Goal: Communication & Community: Answer question/provide support

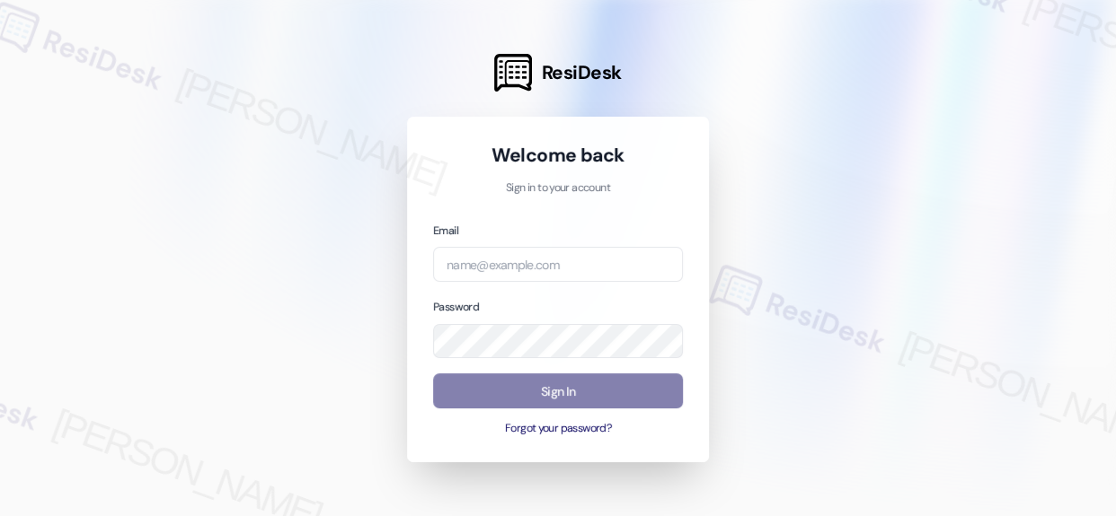
type input "automated-surveys-orion_housing-[PERSON_NAME].acueza@orion_[DOMAIN_NAME]"
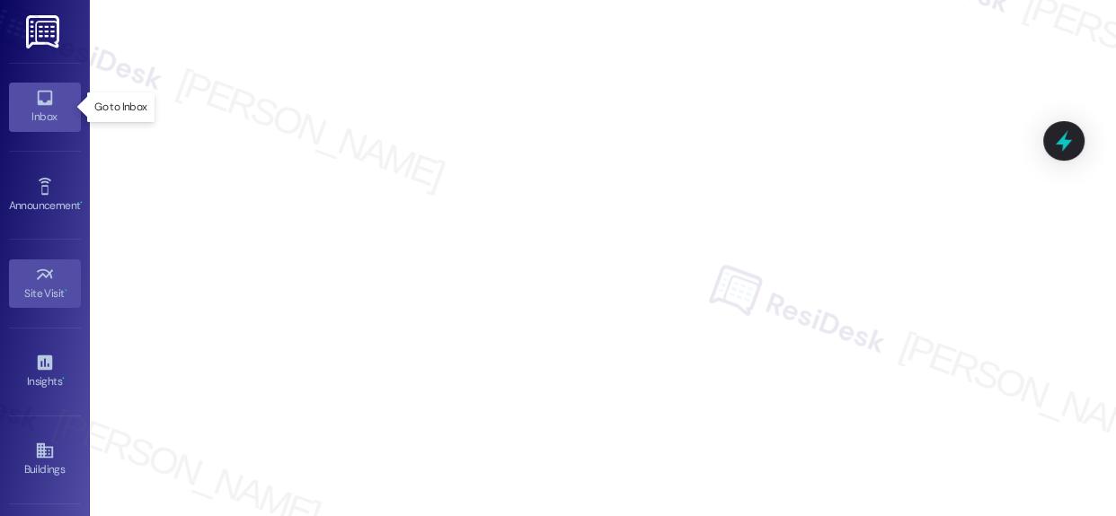
drag, startPoint x: 23, startPoint y: 108, endPoint x: 36, endPoint y: 107, distance: 12.6
click at [23, 108] on div "Inbox" at bounding box center [45, 117] width 90 height 18
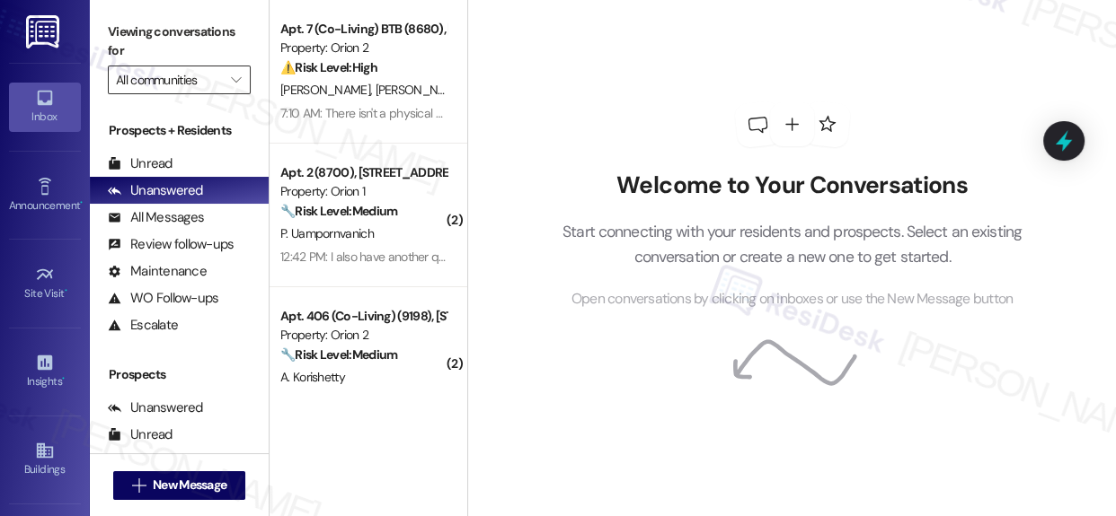
click at [207, 75] on input "All communities" at bounding box center [169, 80] width 106 height 29
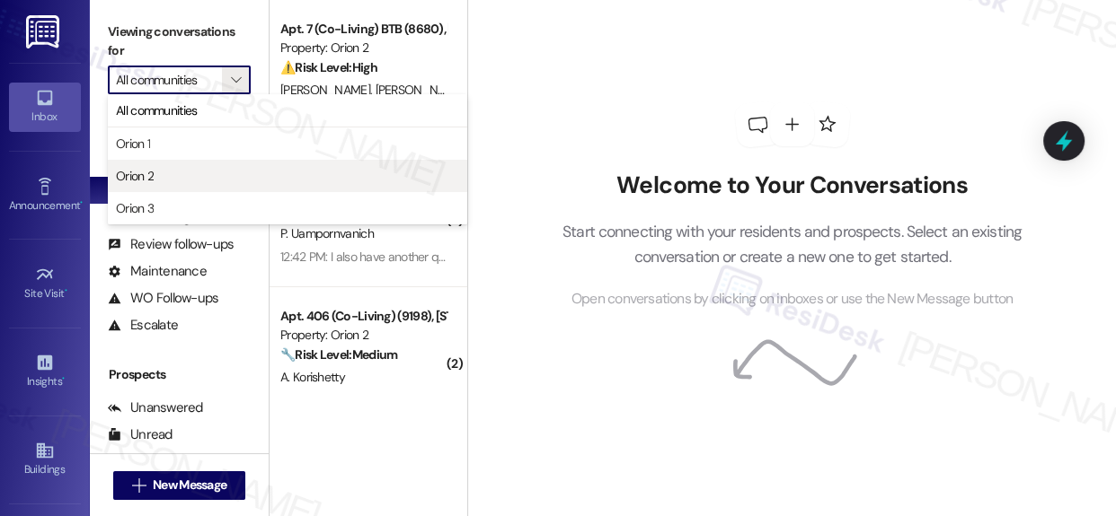
click at [157, 170] on span "Orion 2" at bounding box center [287, 176] width 343 height 18
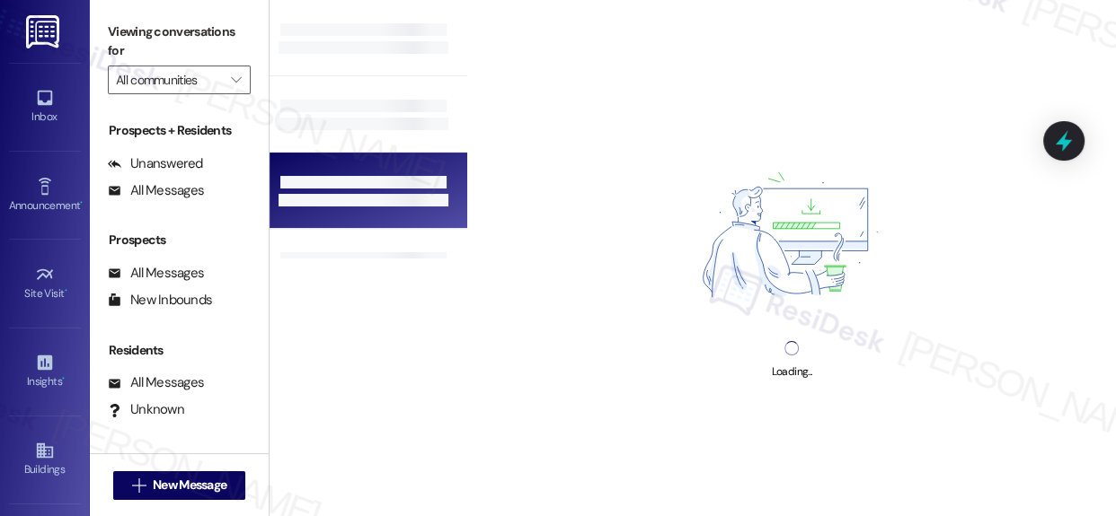
type input "Orion 2"
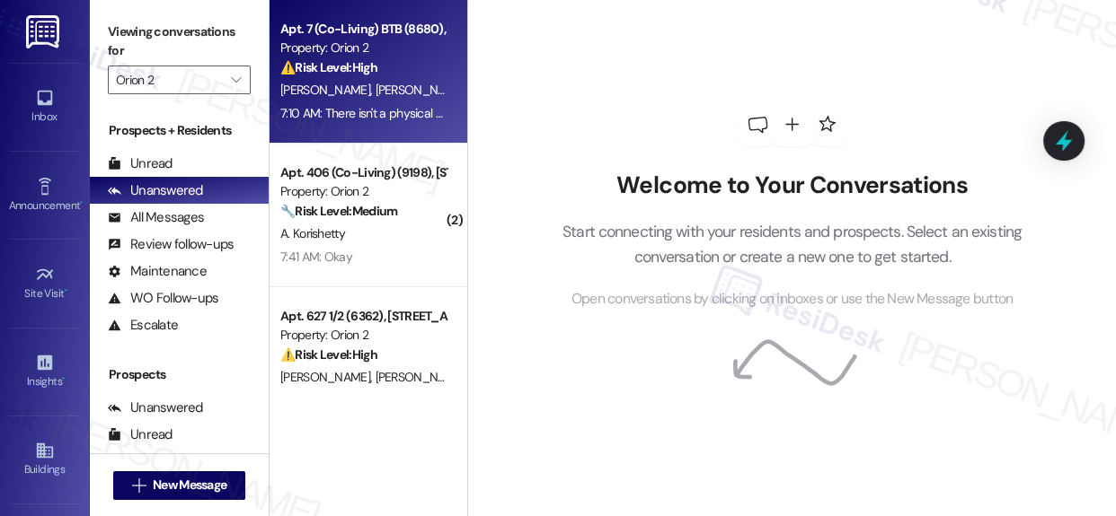
click at [470, 90] on span "[PERSON_NAME]" at bounding box center [515, 90] width 90 height 16
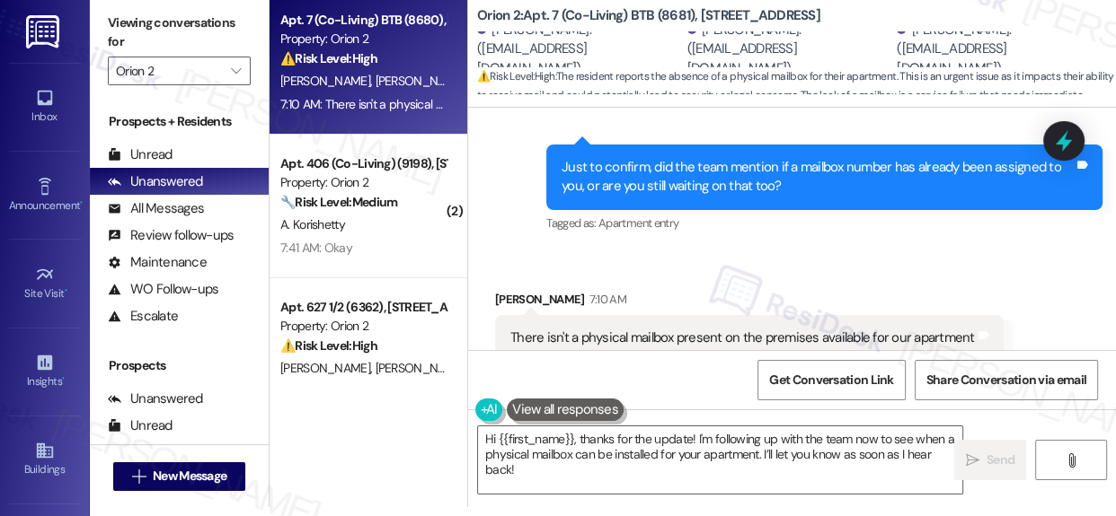
scroll to position [4927, 0]
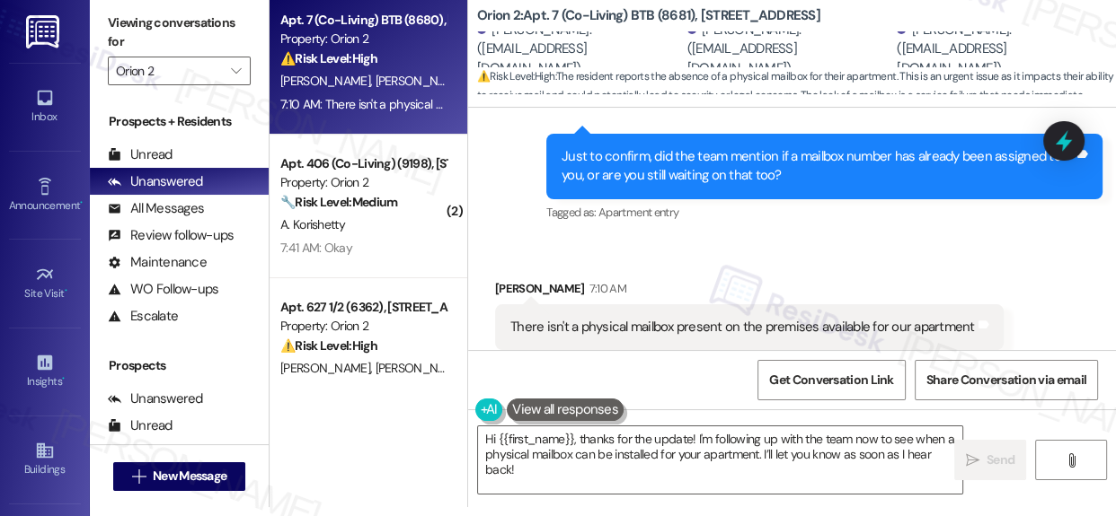
click at [718, 318] on div "There isn't a physical mailbox present on the premises available for our apartm…" at bounding box center [742, 327] width 464 height 19
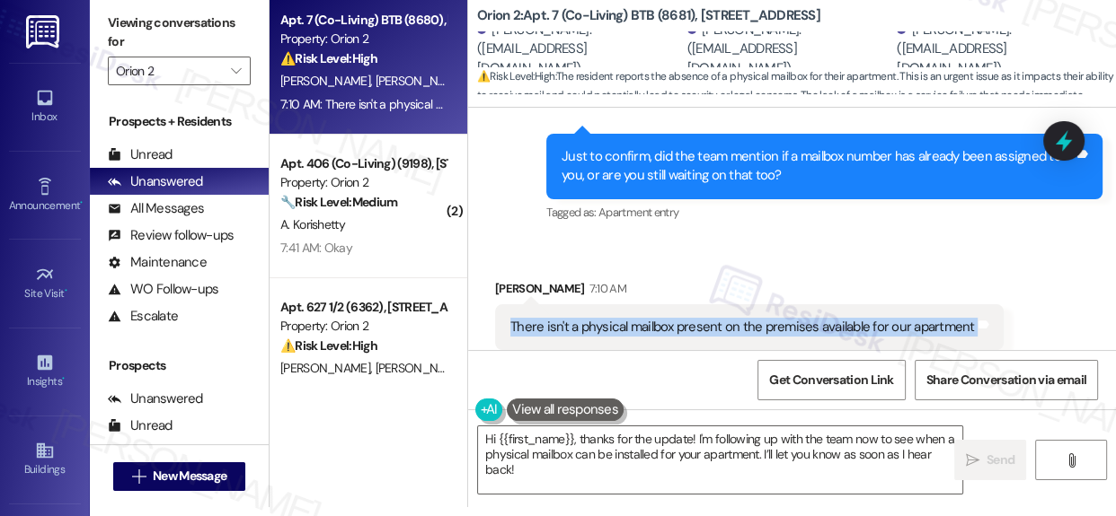
click at [718, 318] on div "There isn't a physical mailbox present on the premises available for our apartm…" at bounding box center [742, 327] width 464 height 19
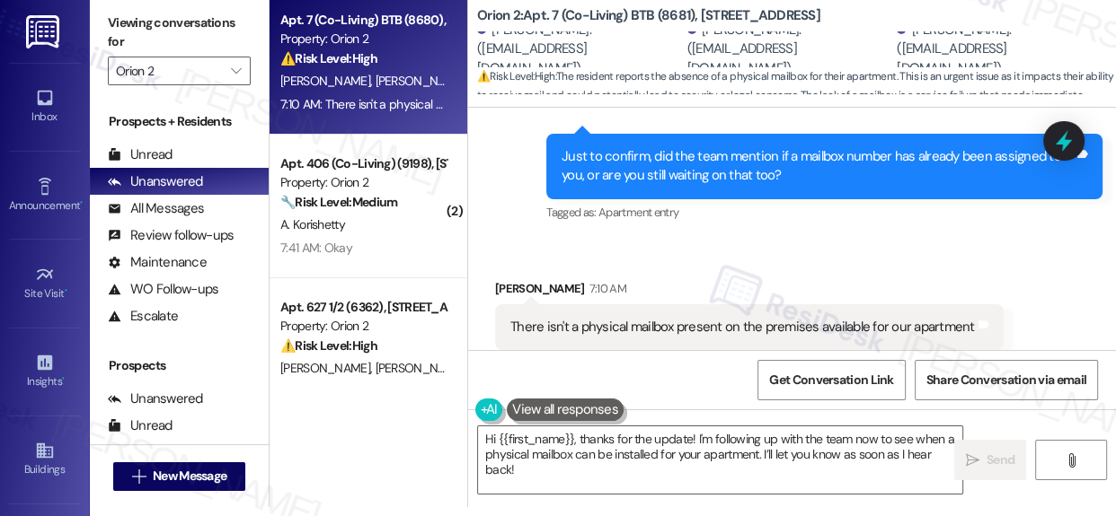
click at [945, 239] on div "Received via SMS [PERSON_NAME] 7:10 AM There isn't a physical mailbox present o…" at bounding box center [792, 315] width 648 height 152
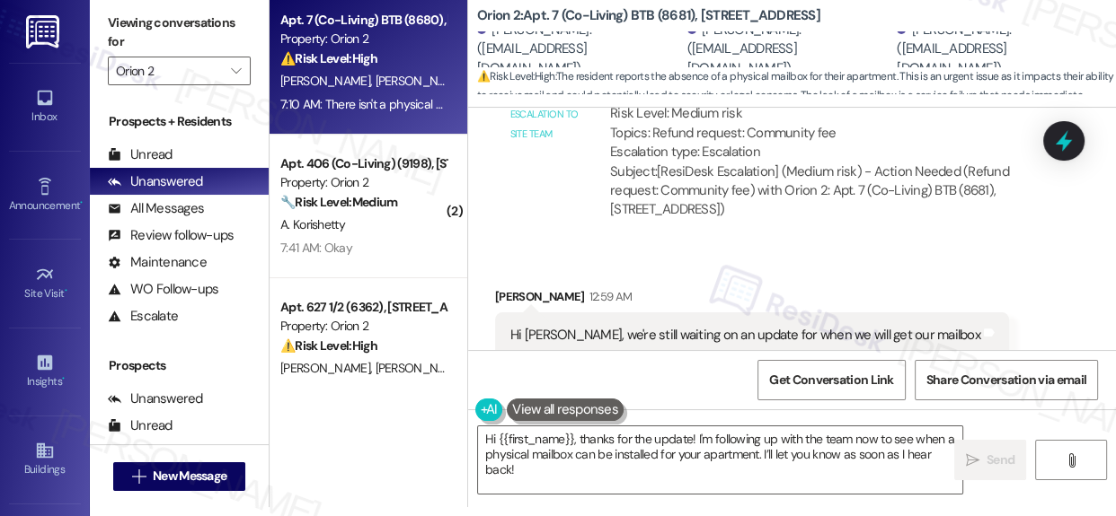
scroll to position [4437, 0]
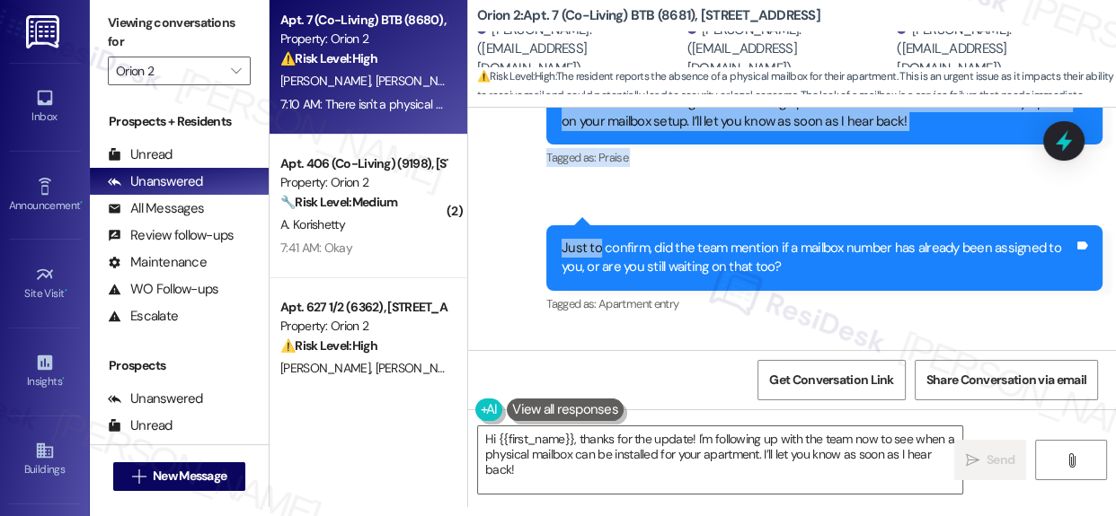
drag, startPoint x: 506, startPoint y: 311, endPoint x: 619, endPoint y: 199, distance: 158.8
click at [595, 197] on div "Collections Status [DATE] 12:02 AM [PERSON_NAME] has an outstanding balance of …" at bounding box center [792, 229] width 648 height 243
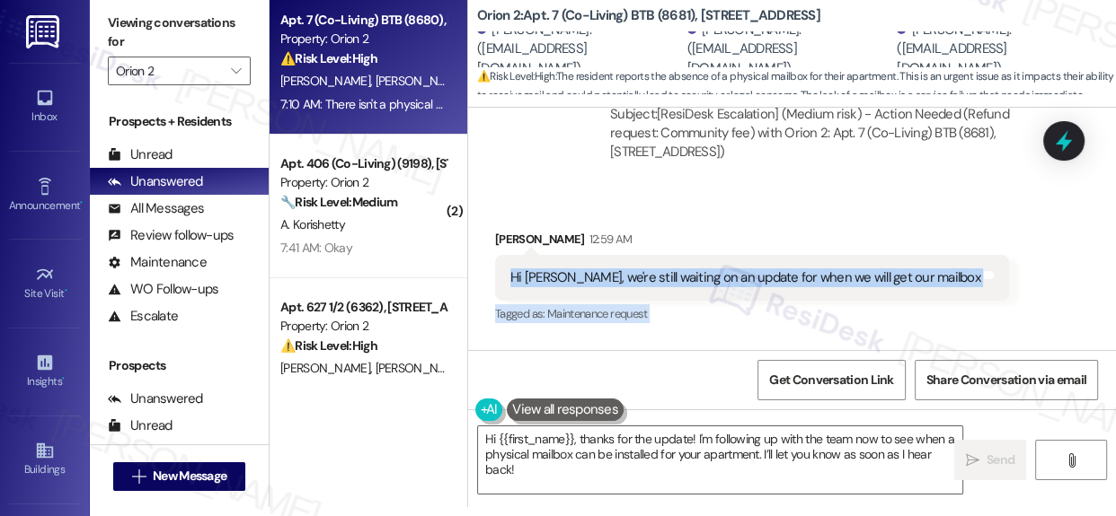
scroll to position [4590, 0]
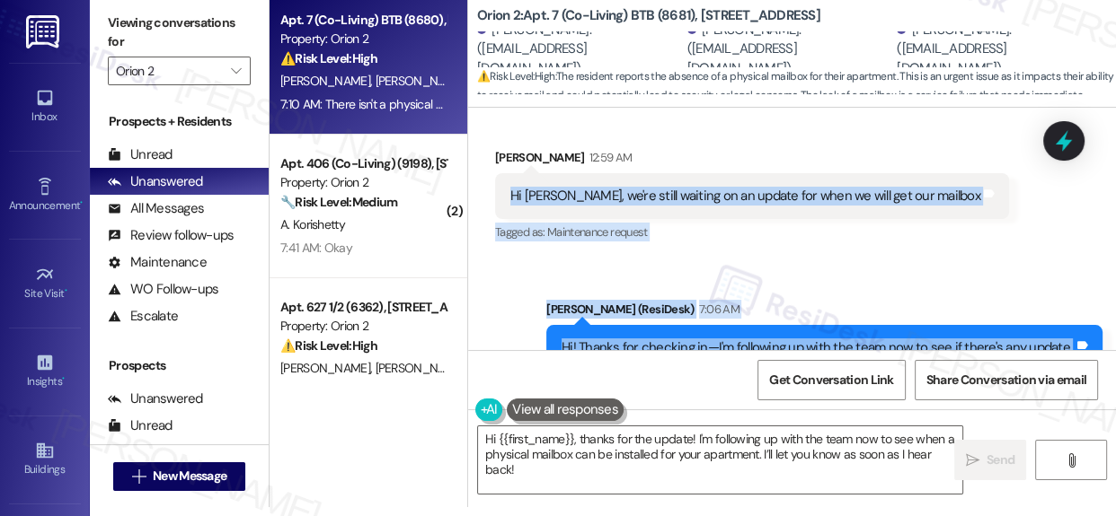
click at [510, 187] on div "Hi [PERSON_NAME], we're still waiting on an update for when we will get our mai…" at bounding box center [745, 196] width 470 height 19
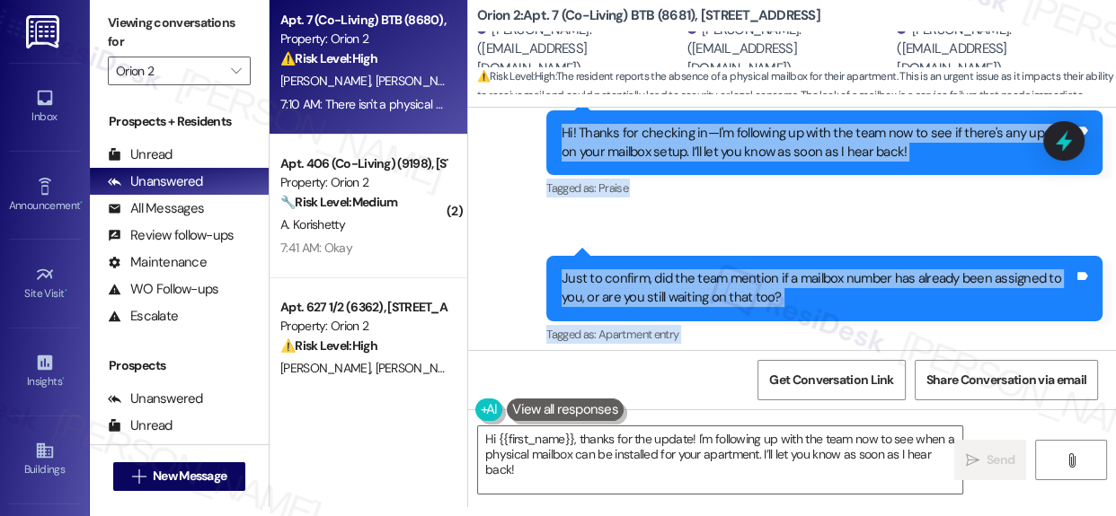
scroll to position [4927, 0]
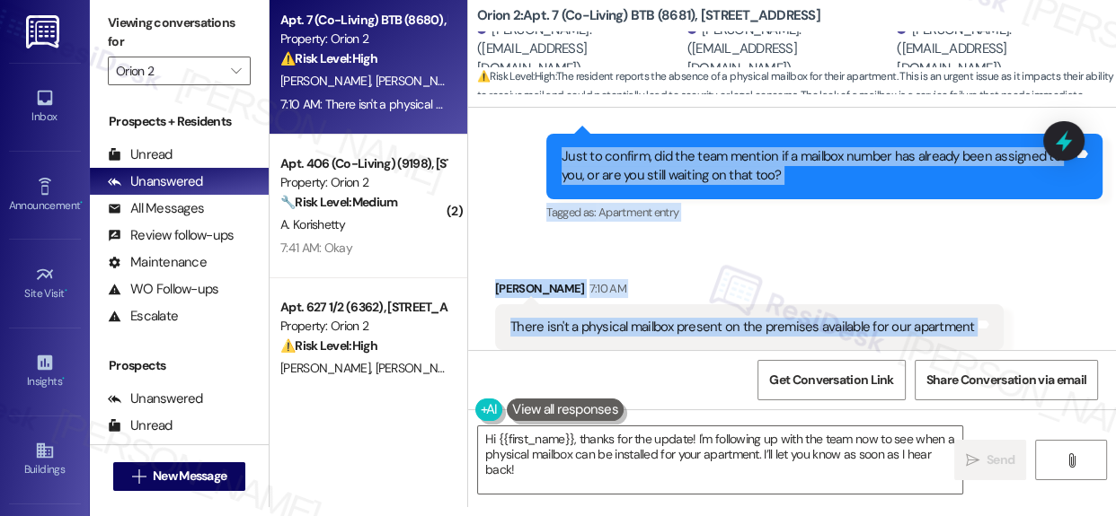
drag, startPoint x: 498, startPoint y: 117, endPoint x: 1020, endPoint y: 300, distance: 553.9
click at [1020, 300] on div "Collections Status [DATE] 12:02 AM [PERSON_NAME] has an outstanding balance of …" at bounding box center [792, 229] width 648 height 243
copy div "[PERSON_NAME] 12:59 AM Hi [PERSON_NAME], we're still waiting on an update for w…"
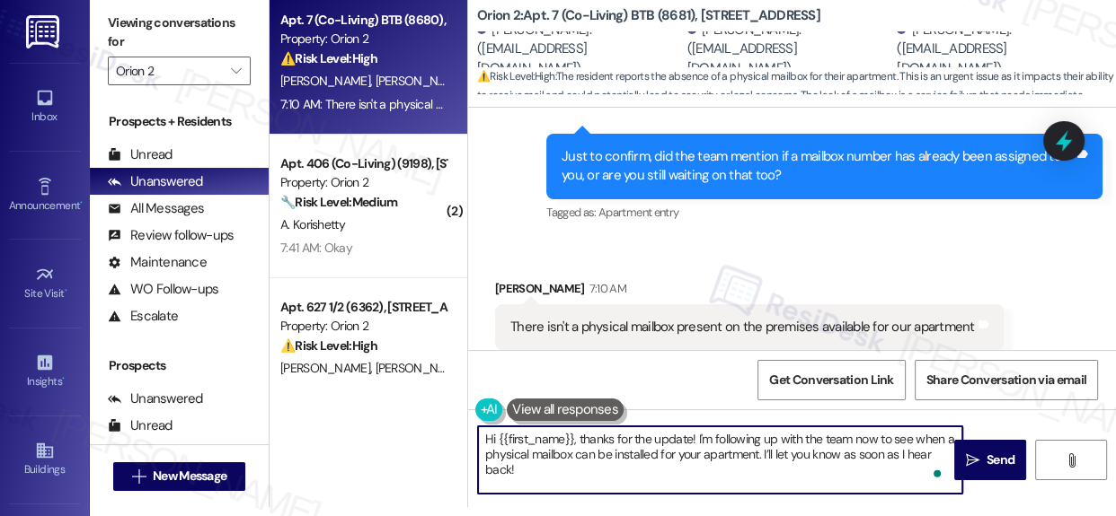
drag, startPoint x: 577, startPoint y: 439, endPoint x: 620, endPoint y: 482, distance: 61.0
click at [620, 482] on textarea "Hi {{first_name}}, thanks for the update! I'm following up with the team now to…" at bounding box center [720, 460] width 484 height 67
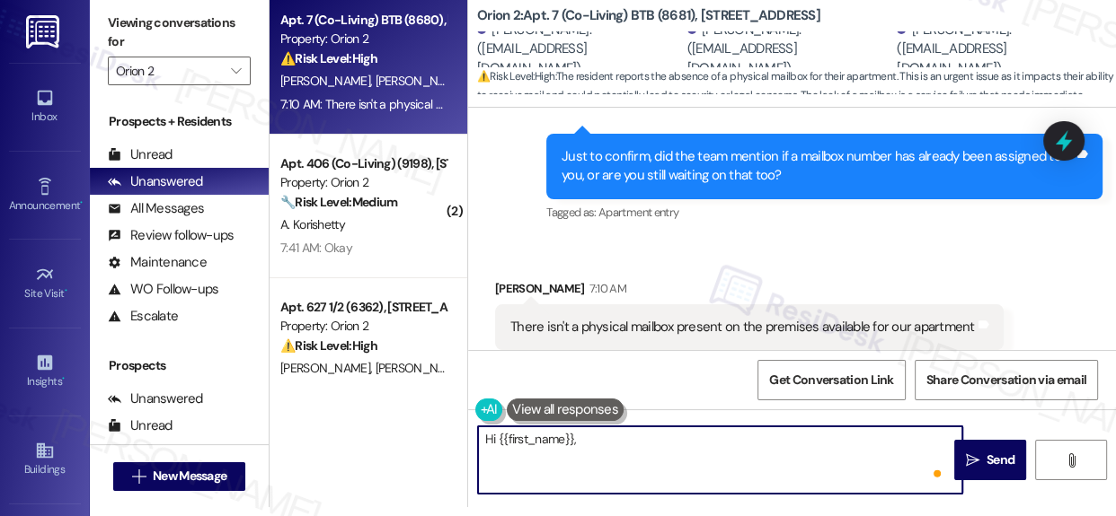
paste textarea "Thanks for confirming, [PERSON_NAME]. I’ve made a note that there’s currently n…"
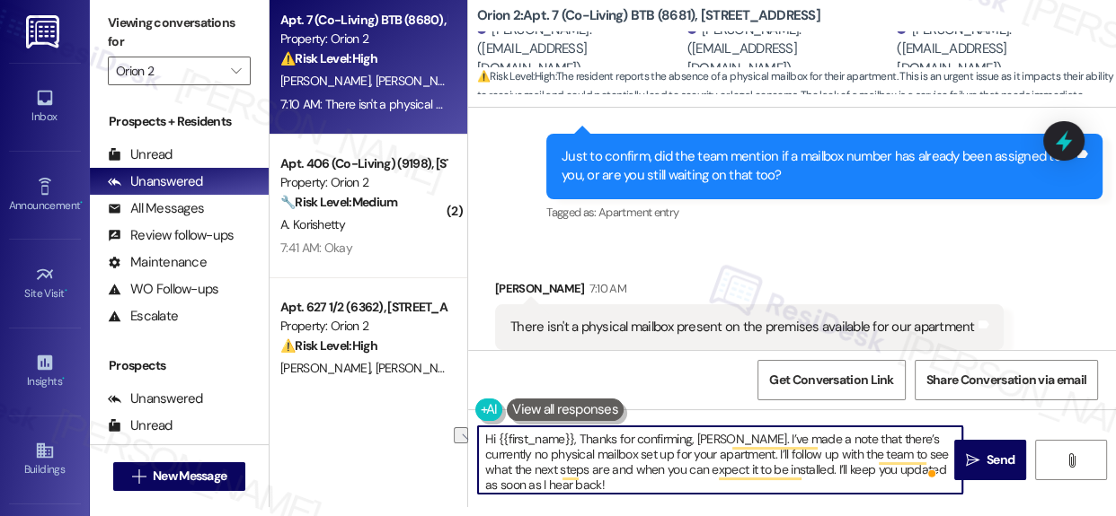
drag, startPoint x: 578, startPoint y: 440, endPoint x: 418, endPoint y: 440, distance: 160.8
click at [418, 440] on div "Apt. 7 (Co-Living) BTB (8680), [STREET_ADDRESS] Property: Orion 2 ⚠️ Risk Level…" at bounding box center [692, 249] width 846 height 516
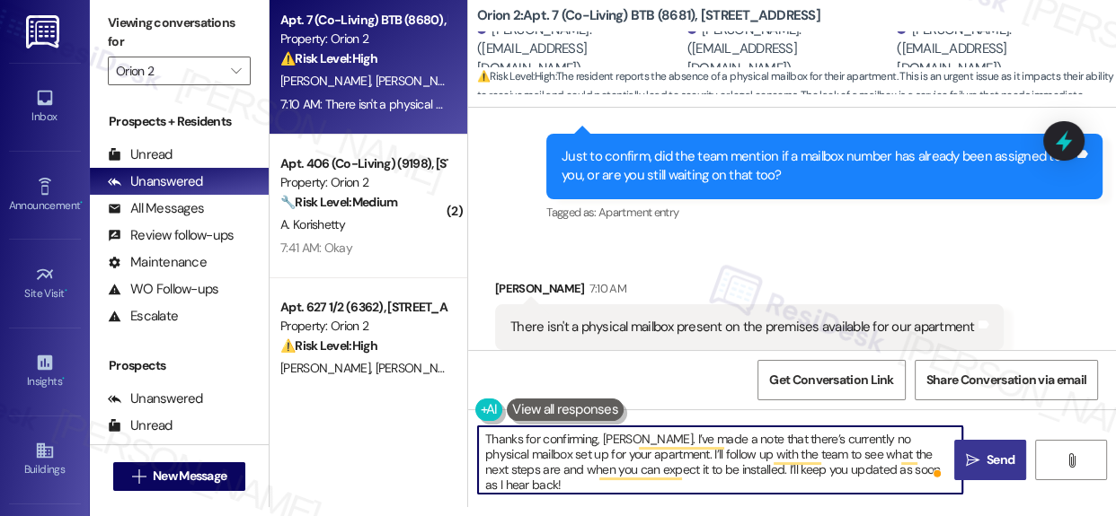
type textarea "Thanks for confirming, [PERSON_NAME]. I’ve made a note that there’s currently n…"
click at [988, 463] on span "Send" at bounding box center [1000, 460] width 28 height 19
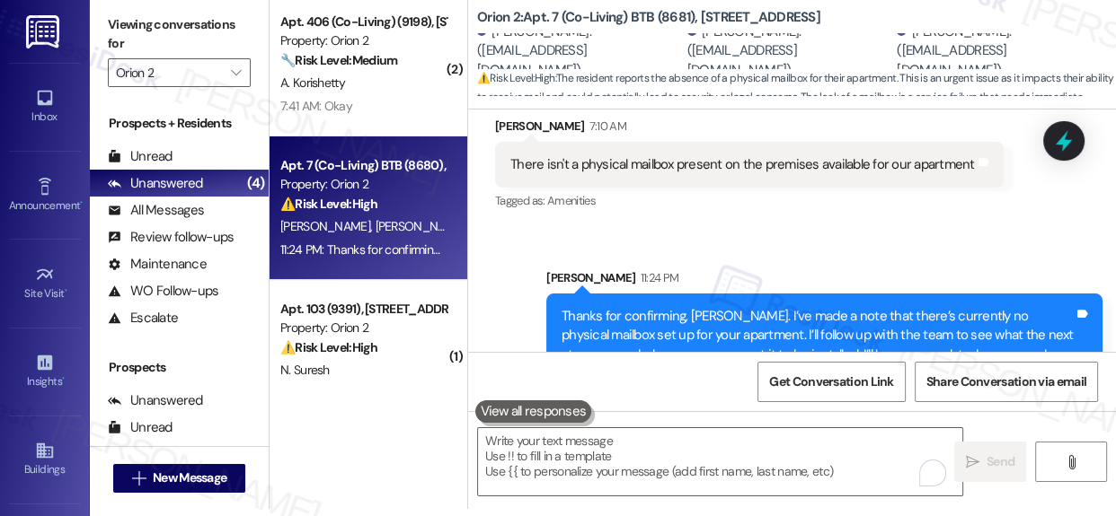
scroll to position [9, 0]
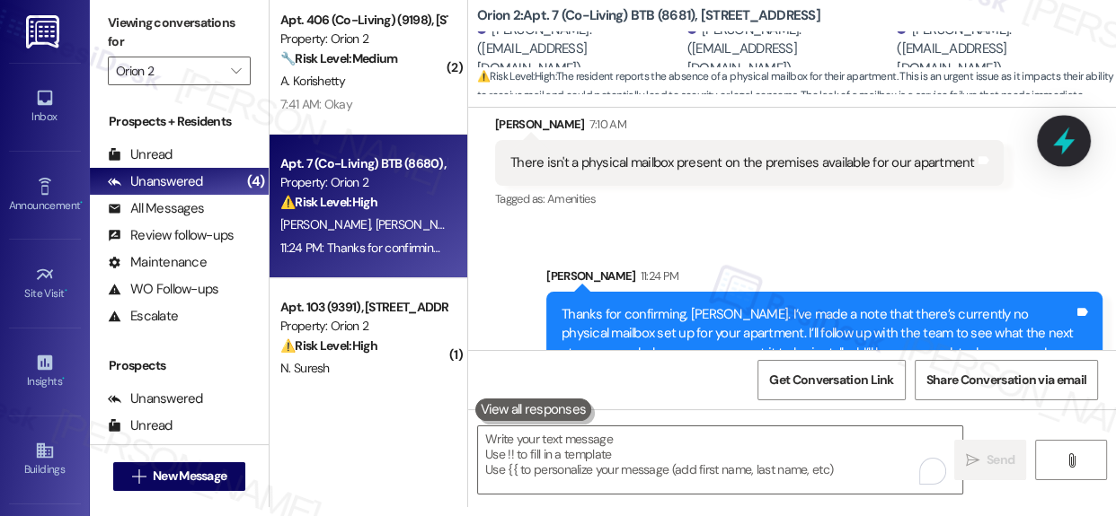
click at [1062, 135] on icon at bounding box center [1063, 141] width 31 height 31
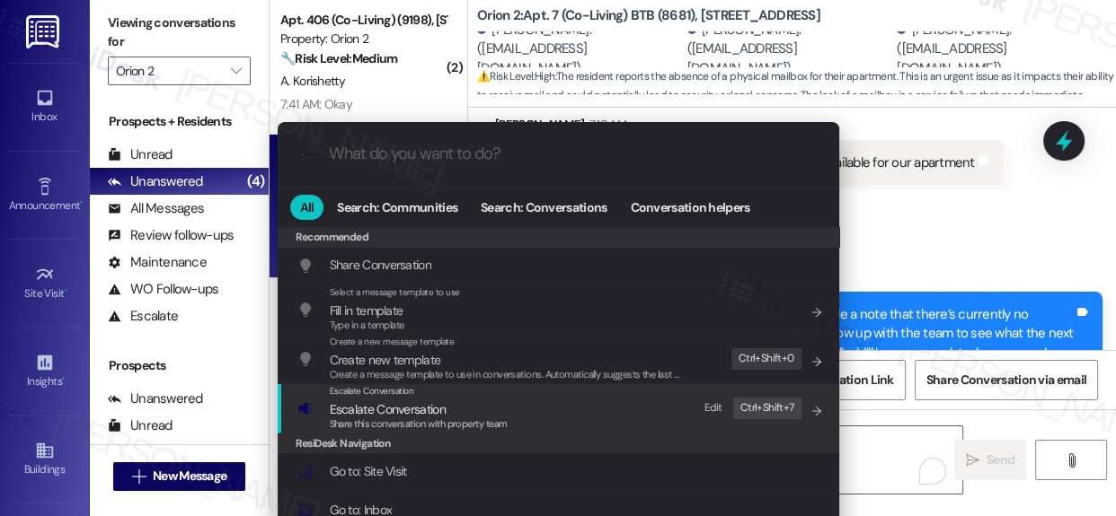
click at [391, 401] on span "Escalate Conversation" at bounding box center [388, 409] width 116 height 16
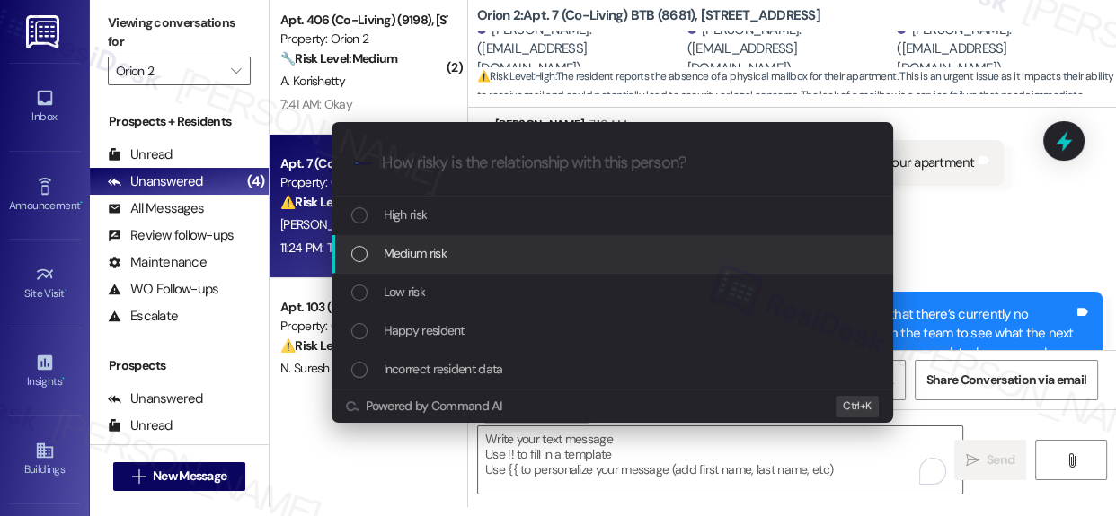
click at [361, 250] on div "List of options" at bounding box center [359, 254] width 16 height 16
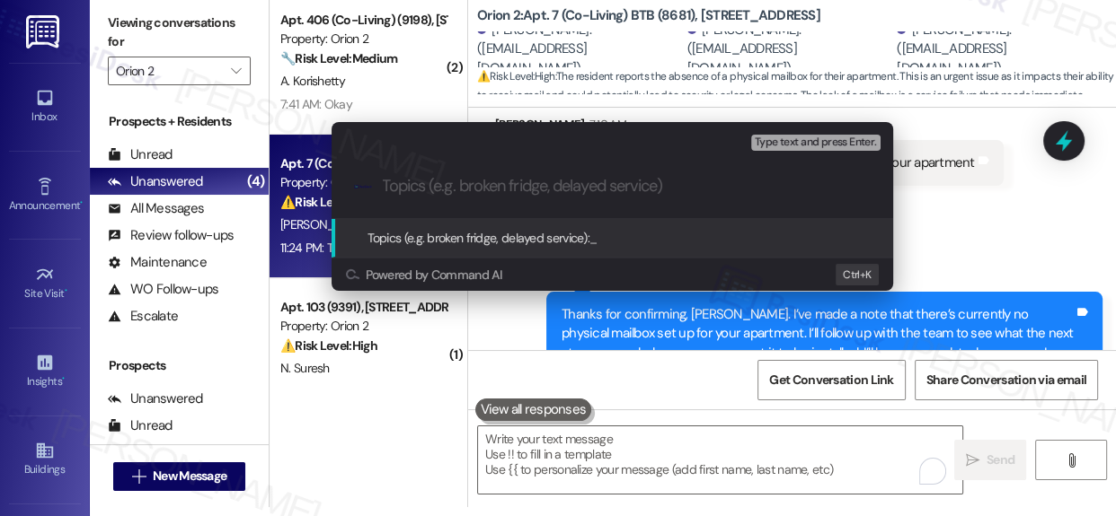
click at [469, 190] on input "Topics (e.g. broken fridge, delayed service)" at bounding box center [627, 186] width 488 height 19
paste input "Mailbox Installation for [PERSON_NAME]"
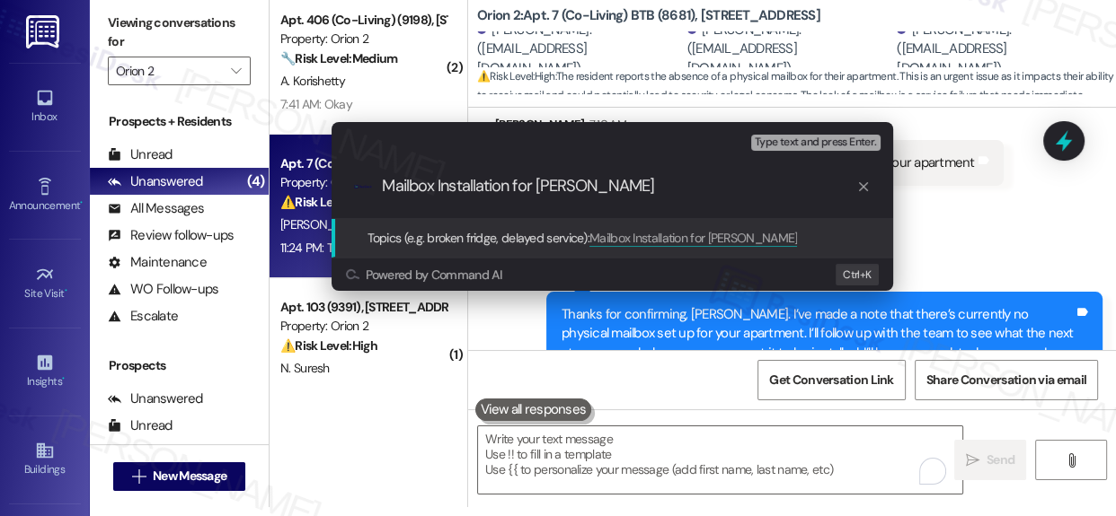
type input "Mailbox Installation for [PERSON_NAME]"
click at [860, 189] on icon "progress bar" at bounding box center [863, 186] width 9 height 9
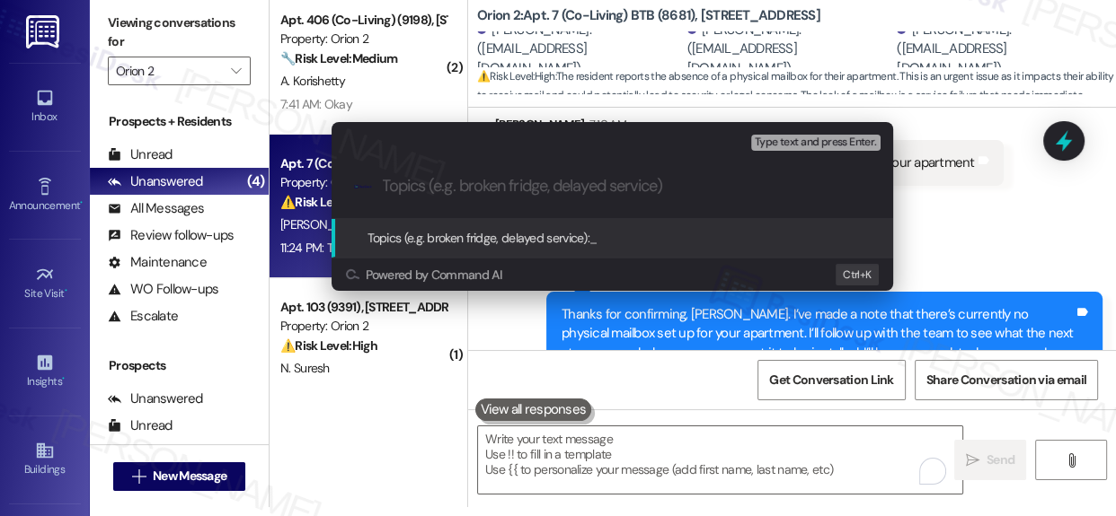
click at [954, 198] on div "Escalate Conversation Medium risk Topics (e.g. broken fridge, delayed service) …" at bounding box center [558, 258] width 1116 height 516
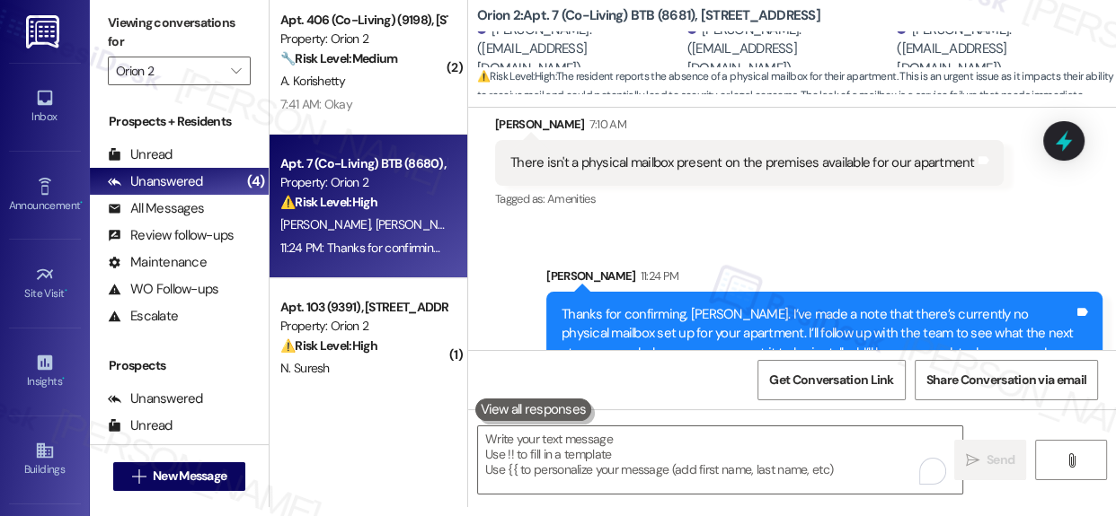
click at [683, 14] on b "Orion 2: Apt. 7 (Co-Living) BTB ([STREET_ADDRESS]" at bounding box center [648, 15] width 343 height 19
click at [509, 39] on div "[PERSON_NAME]. ([EMAIL_ADDRESS][DOMAIN_NAME])" at bounding box center [580, 49] width 206 height 57
drag, startPoint x: 509, startPoint y: 40, endPoint x: 544, endPoint y: 39, distance: 35.0
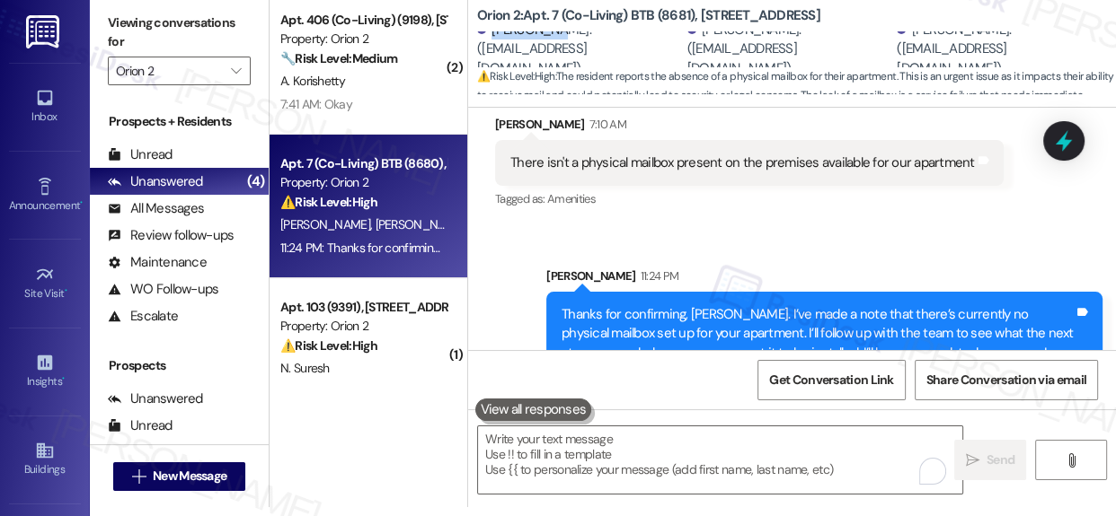
click at [544, 39] on div "[PERSON_NAME]. ([EMAIL_ADDRESS][DOMAIN_NAME])" at bounding box center [580, 49] width 206 height 57
copy div "[PERSON_NAME]"
click at [679, 461] on textarea "To enrich screen reader interactions, please activate Accessibility in Grammarl…" at bounding box center [720, 460] width 484 height 67
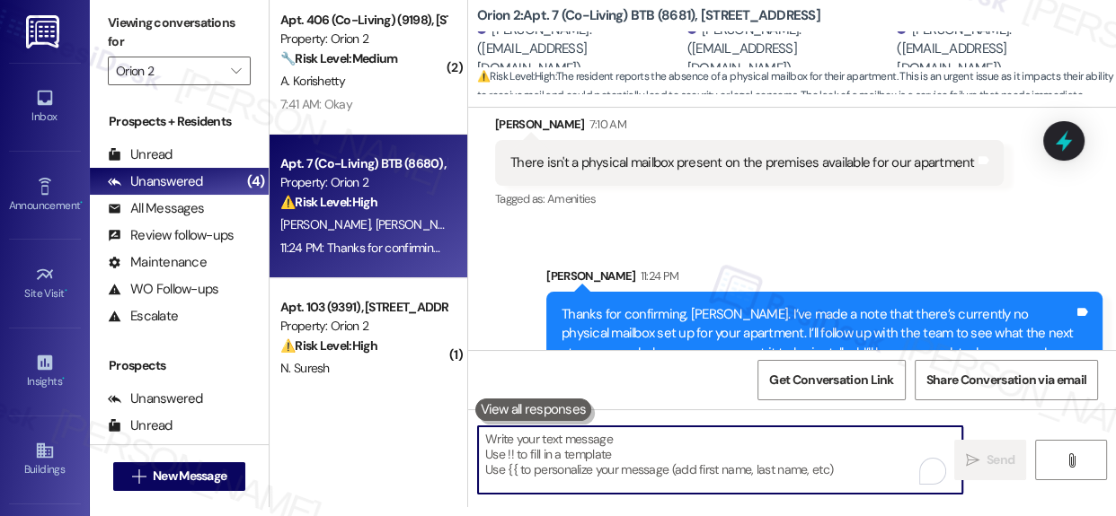
click at [679, 461] on textarea "To enrich screen reader interactions, please activate Accessibility in Grammarl…" at bounding box center [720, 460] width 484 height 67
paste textarea "Just a quick update—I've gone ahead and created Service Request #27433 for you.…"
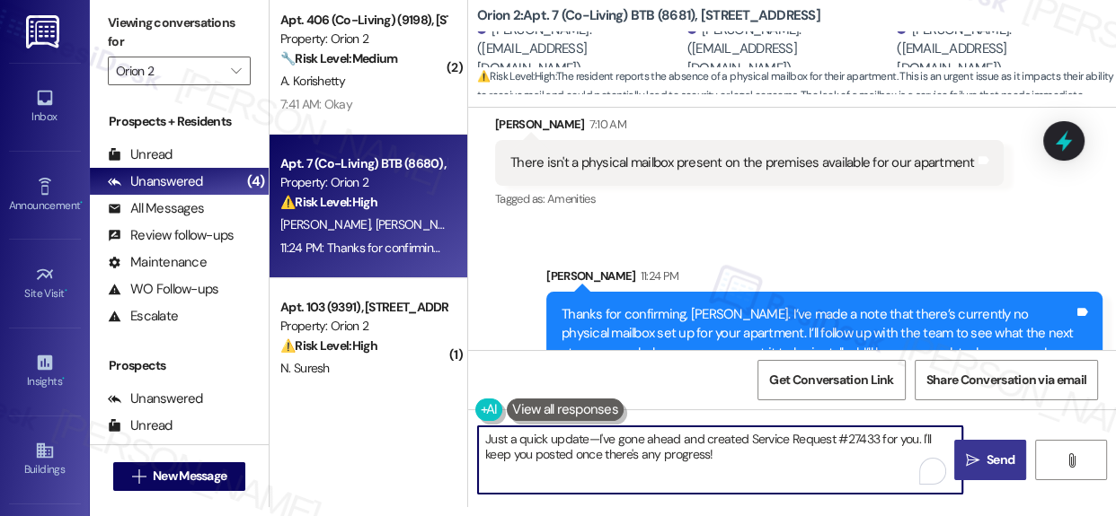
type textarea "Just a quick update—I've gone ahead and created Service Request #27433 for you.…"
click at [989, 458] on span "Send" at bounding box center [1000, 460] width 28 height 19
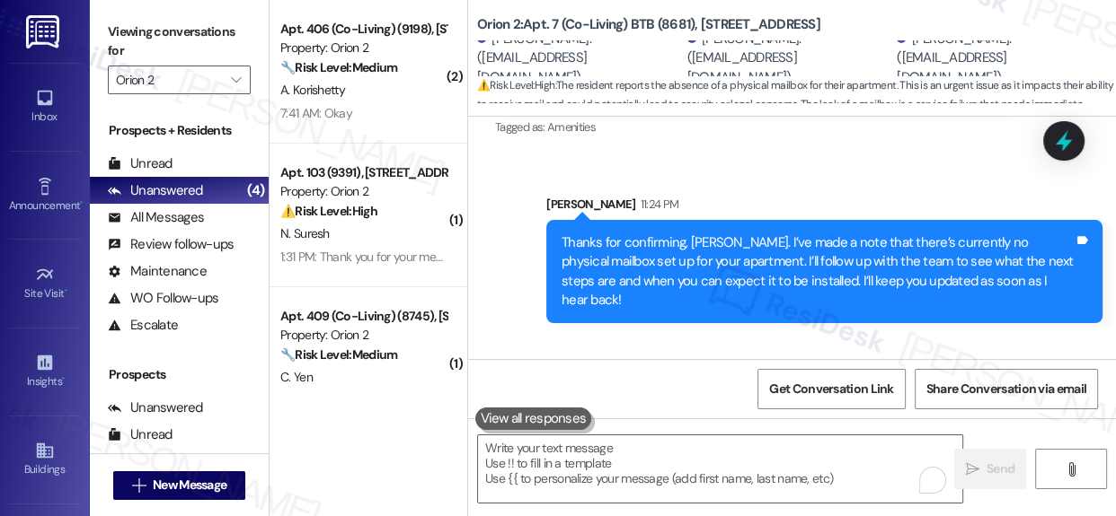
scroll to position [5236, 0]
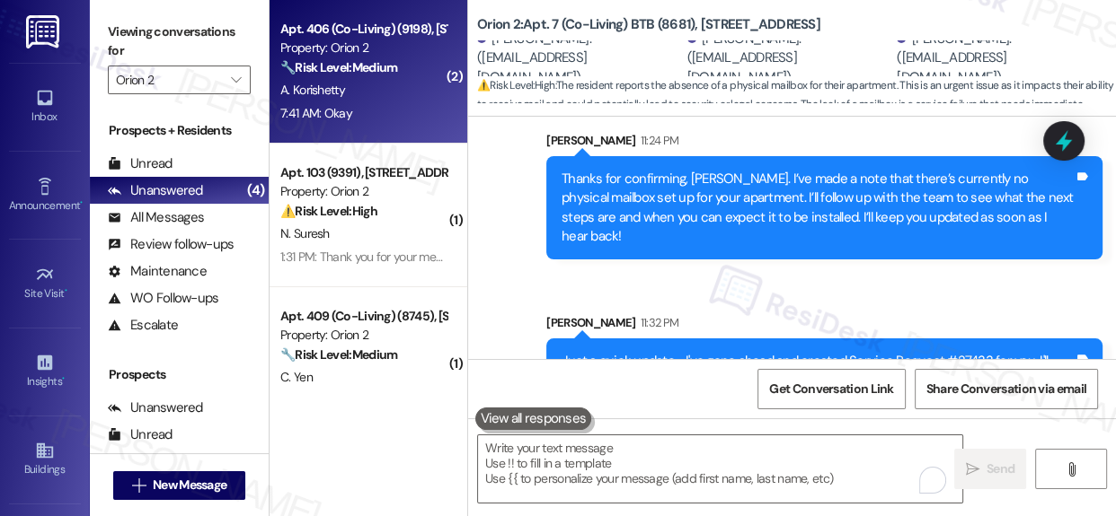
click at [373, 46] on div "Property: Orion 2" at bounding box center [363, 48] width 166 height 19
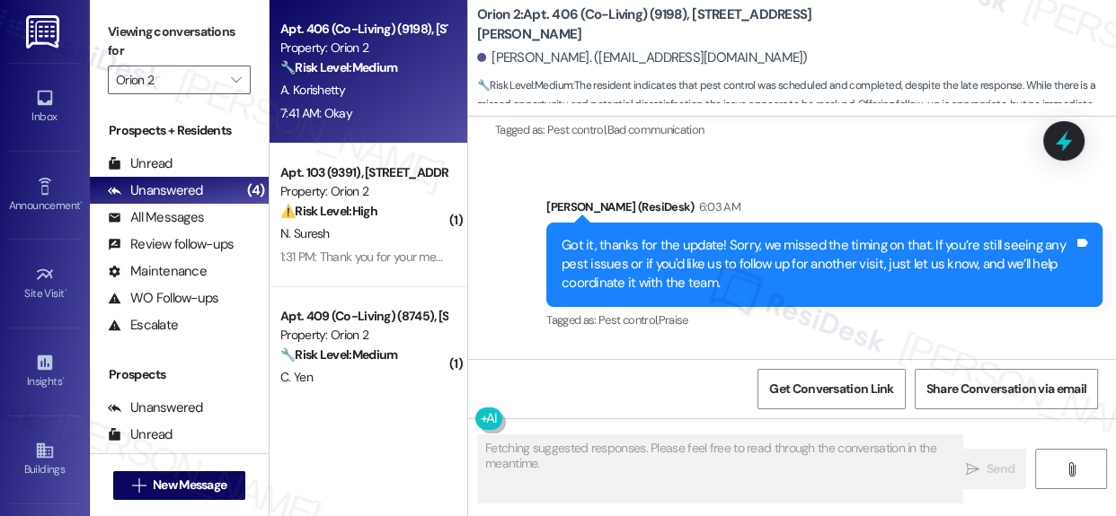
scroll to position [2483, 0]
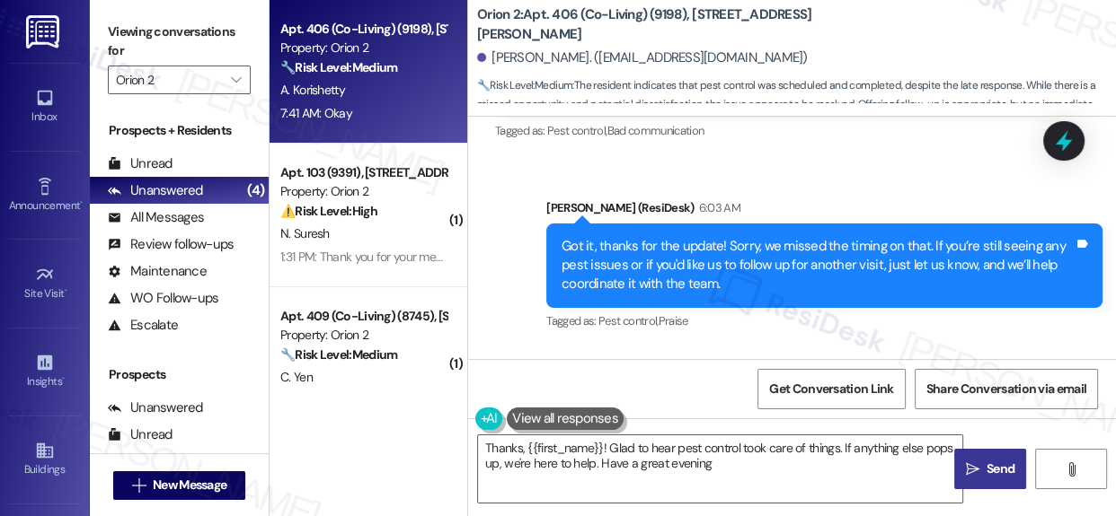
type textarea "Thanks, {{first_name}}! Glad to hear pest control took care of things. If anyth…"
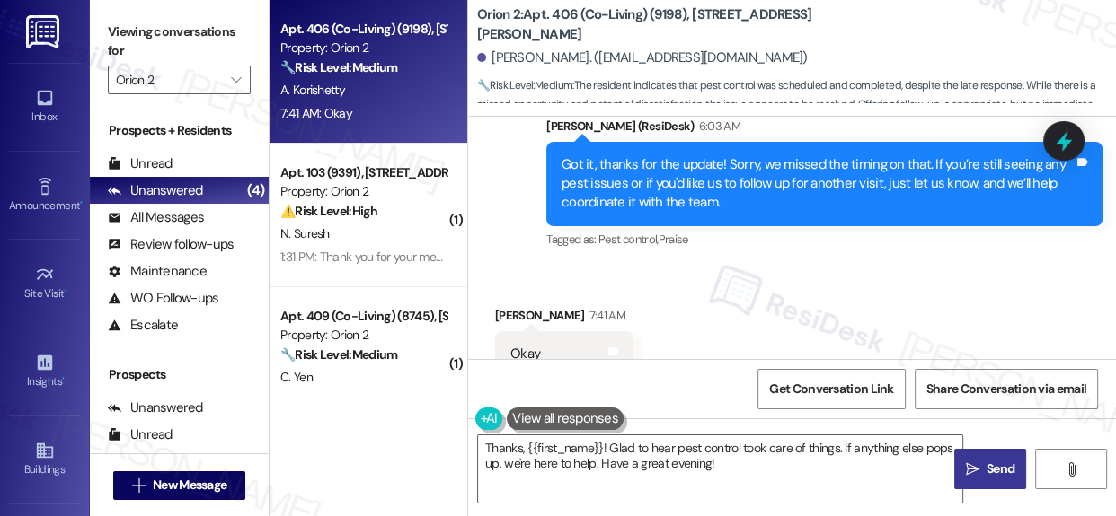
scroll to position [9, 0]
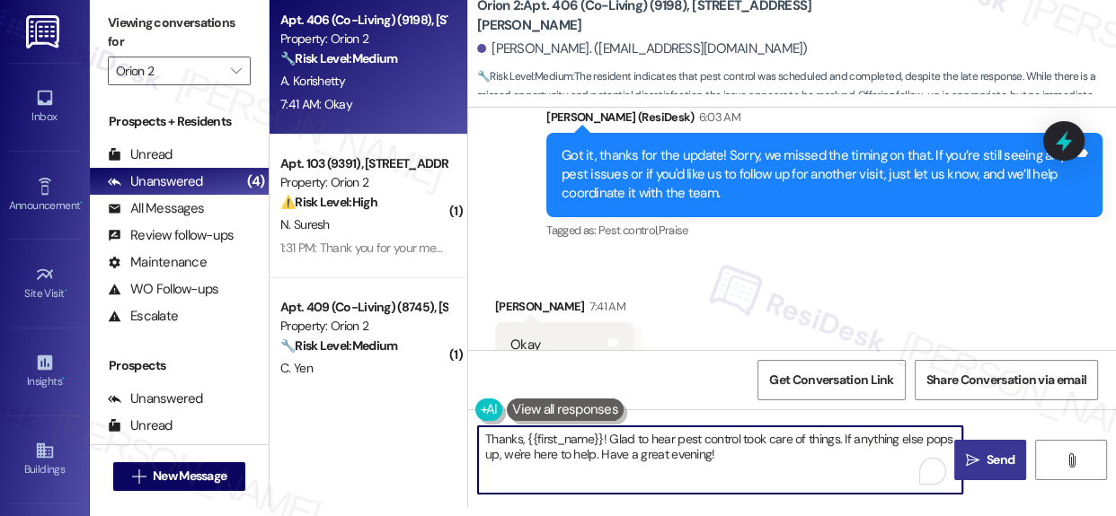
click at [687, 461] on textarea "Thanks, {{first_name}}! Glad to hear pest control took care of things. If anyth…" at bounding box center [720, 460] width 484 height 67
click at [685, 451] on textarea "Thanks, {{first_name}}! Glad to hear pest control took care of things. If anyth…" at bounding box center [720, 460] width 484 height 67
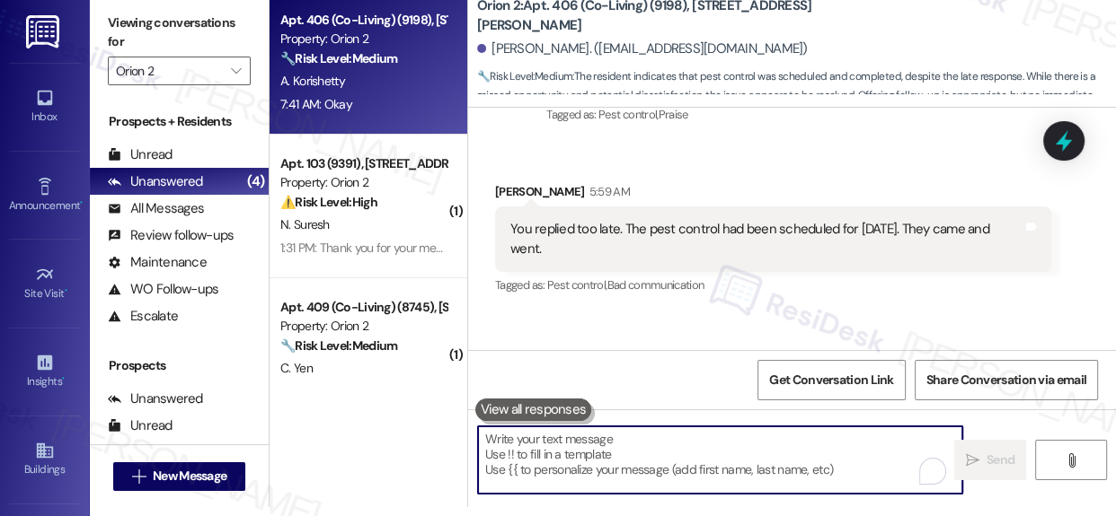
scroll to position [2564, 0]
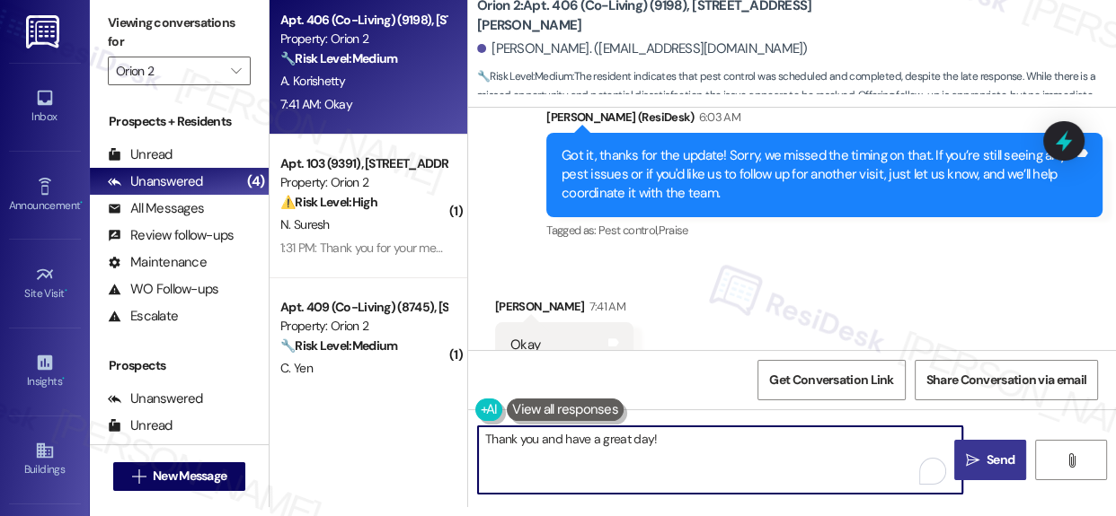
type textarea "Thank you and have a great day!"
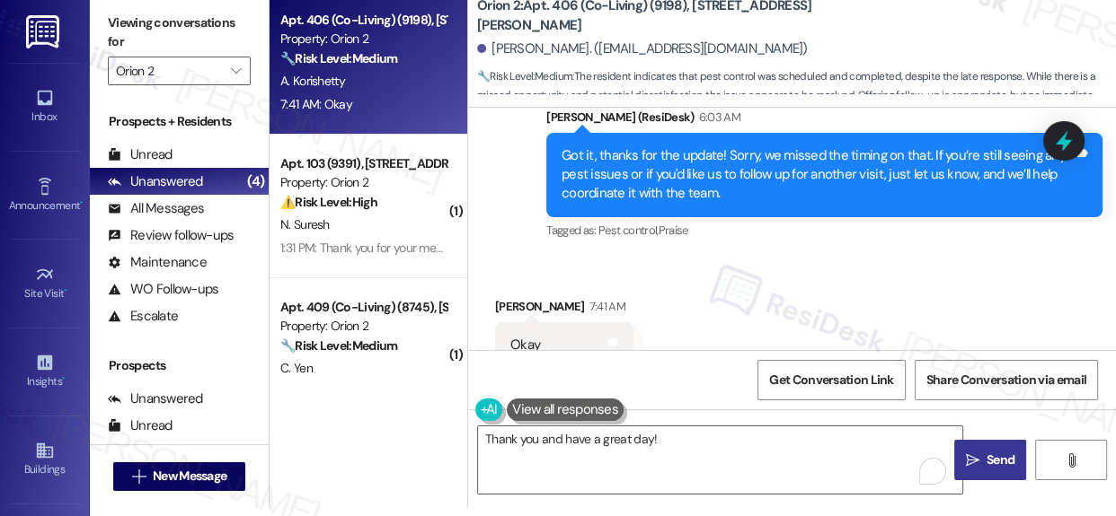
click at [991, 468] on span "Send" at bounding box center [1000, 460] width 28 height 19
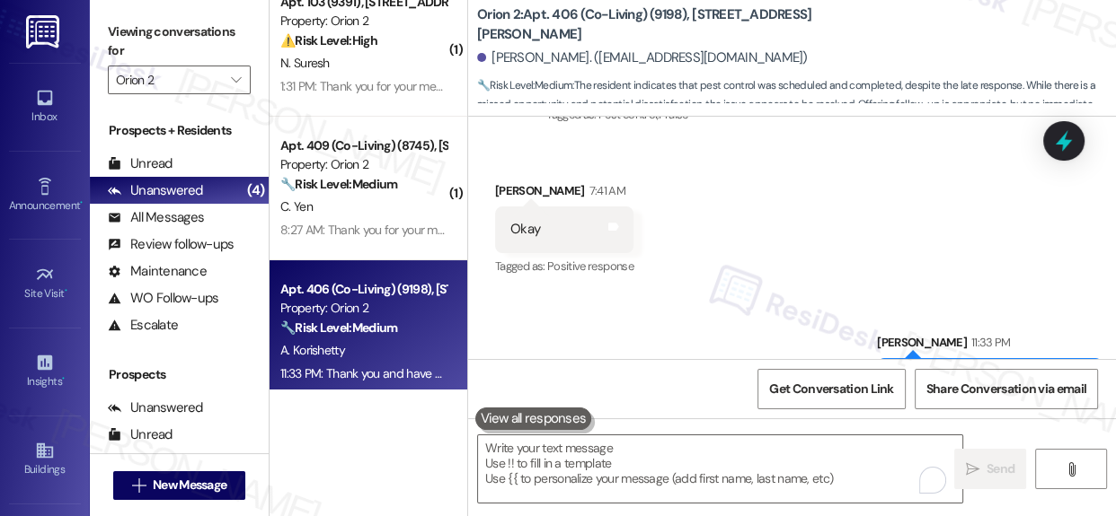
scroll to position [42, 0]
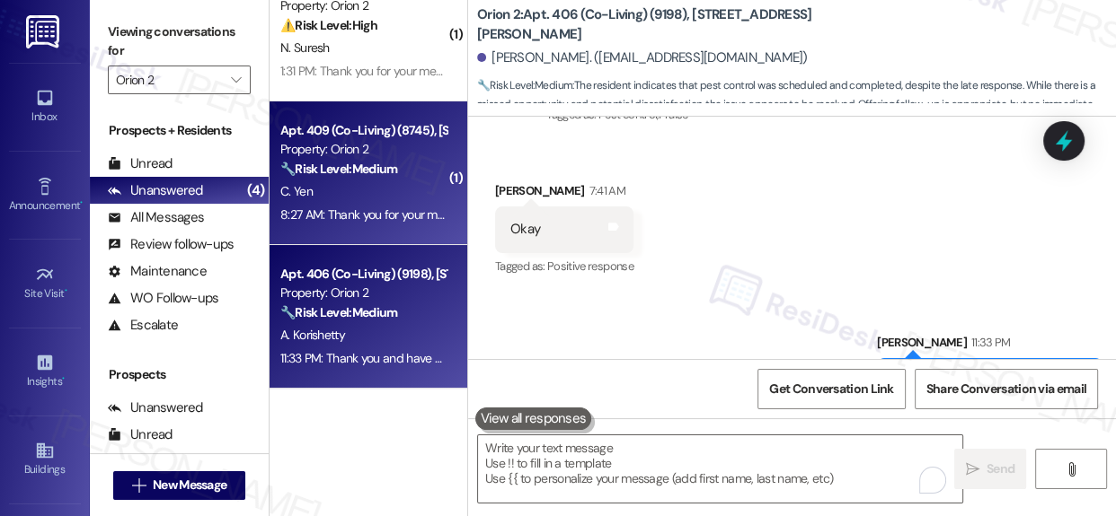
click at [357, 189] on div "C. Yen" at bounding box center [363, 192] width 170 height 22
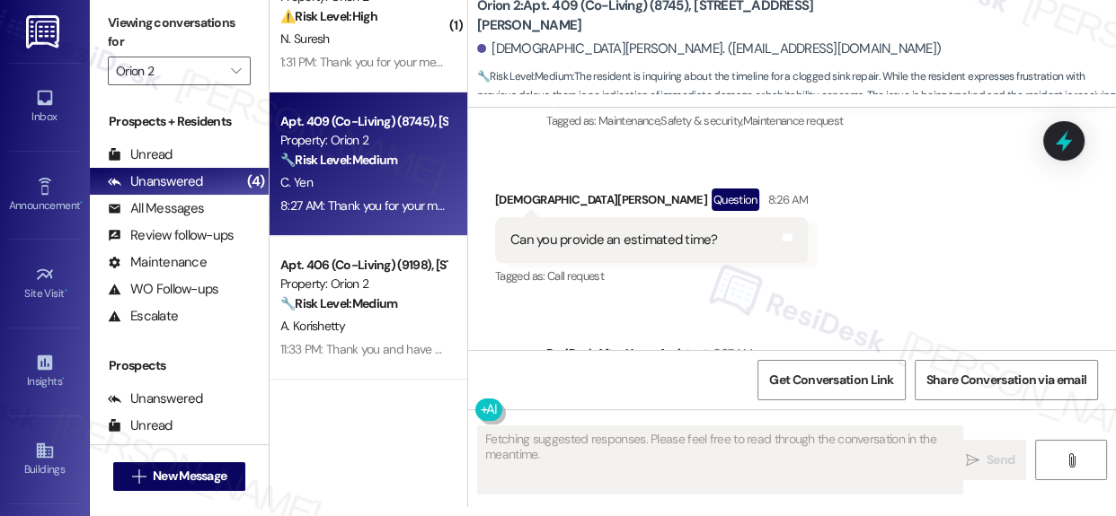
scroll to position [2344, 0]
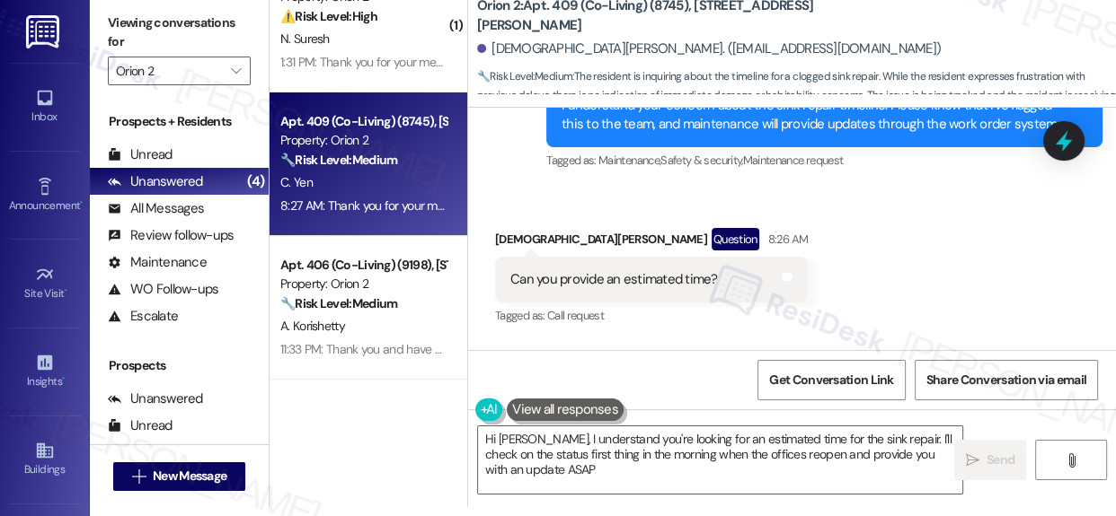
type textarea "Hi [PERSON_NAME], I understand you're looking for an estimated time for the sin…"
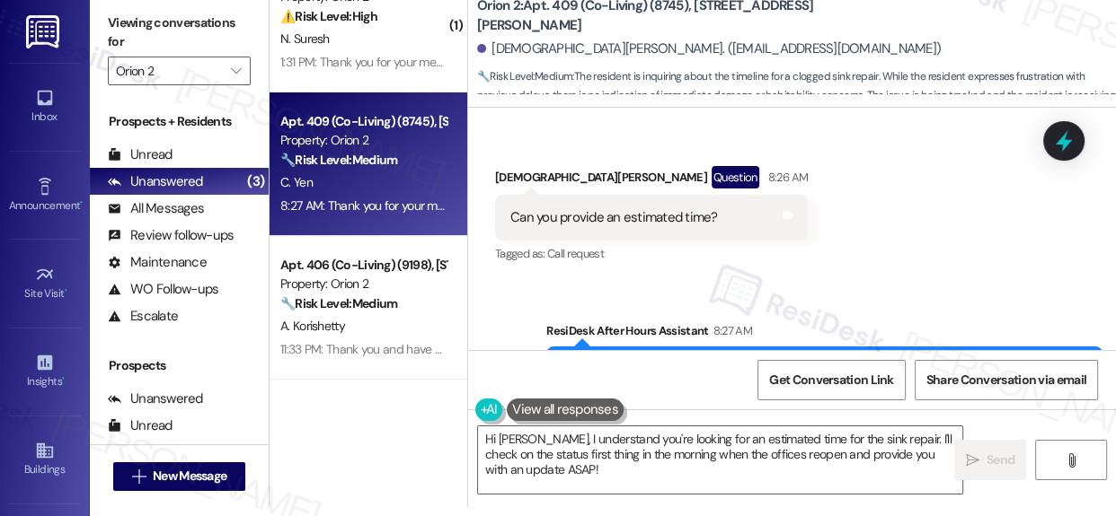
scroll to position [2425, 0]
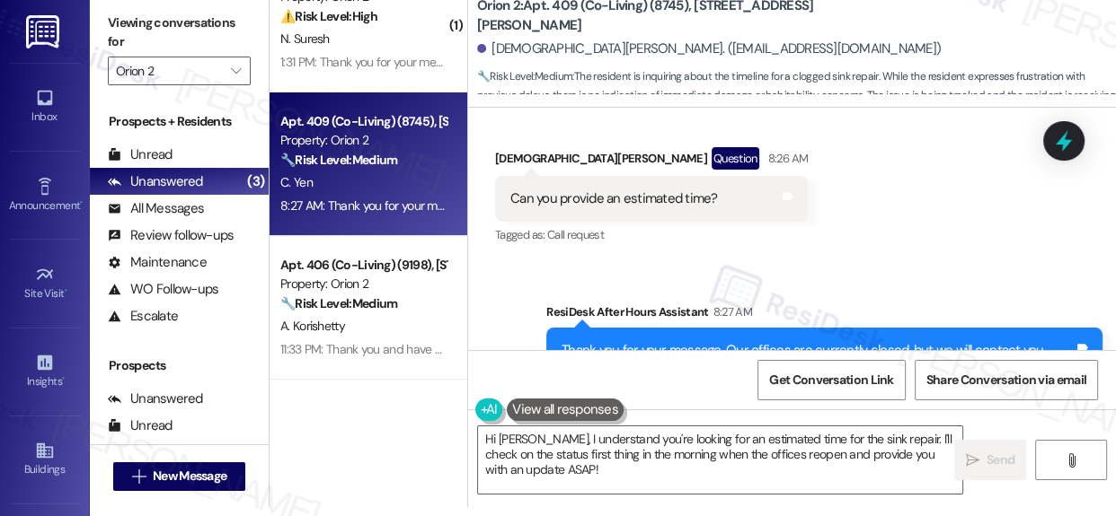
click at [636, 190] on div "Can you provide an estimated time?" at bounding box center [613, 199] width 207 height 19
copy div "Can you provide an estimated time? Tags and notes"
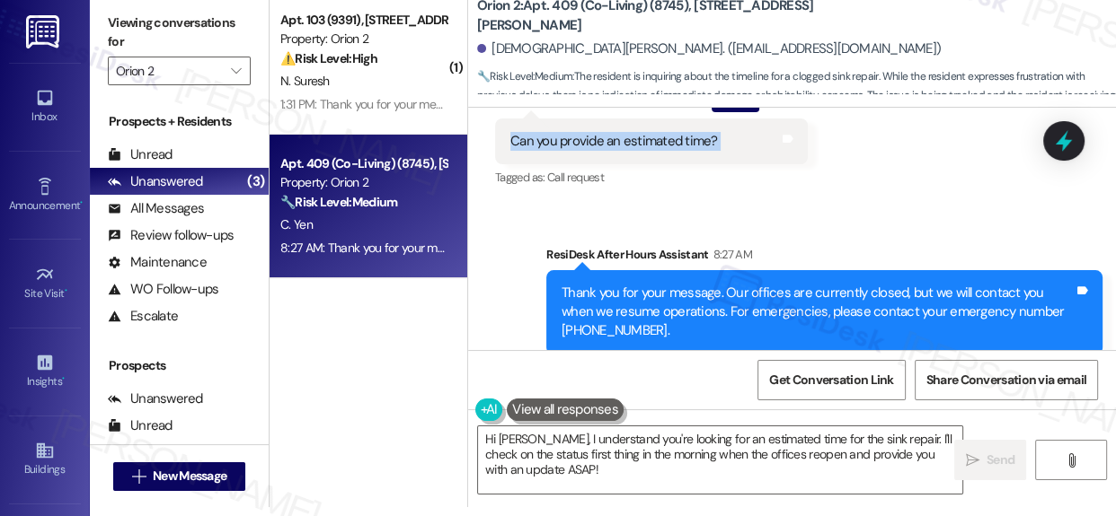
scroll to position [2507, 0]
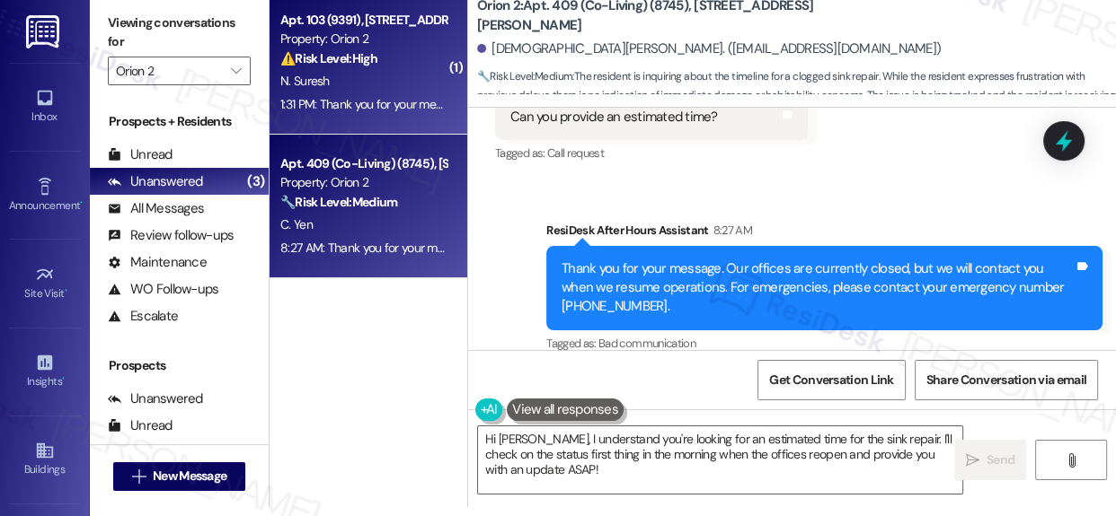
click at [380, 69] on div "Apt. 103 (9391), [STREET_ADDRESS] Property: Orion 2 ⚠️ Risk Level: High The res…" at bounding box center [363, 39] width 170 height 61
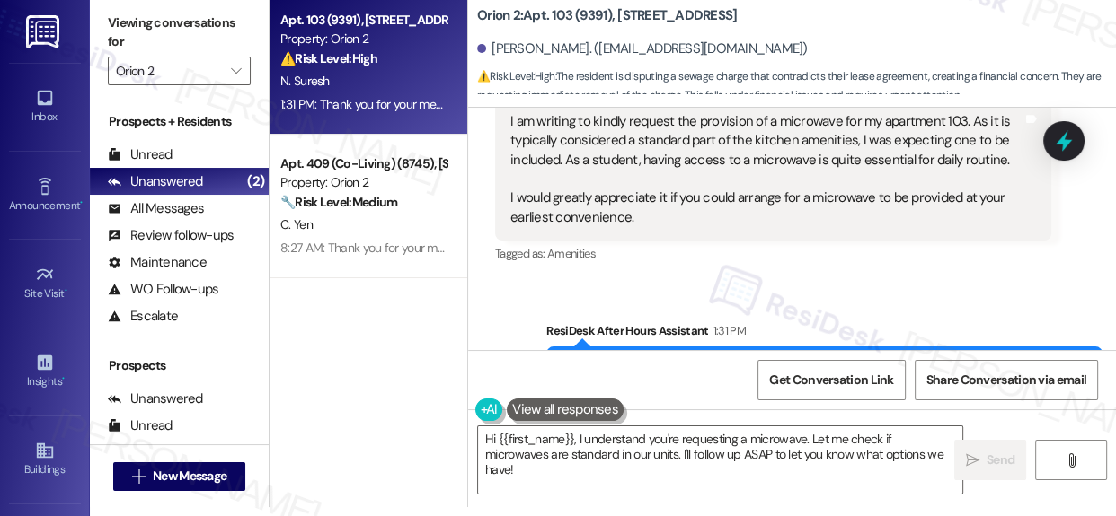
scroll to position [2998, 0]
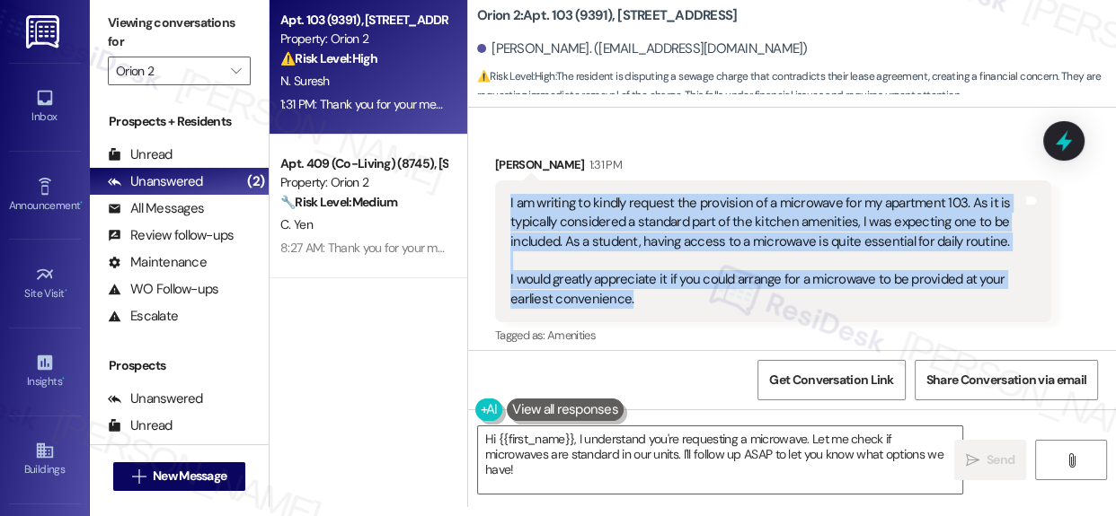
drag, startPoint x: 506, startPoint y: 160, endPoint x: 659, endPoint y: 263, distance: 185.1
click at [659, 263] on div "I am writing to kindly request the provision of a microwave for my apartment 10…" at bounding box center [773, 252] width 556 height 143
copy div "I am writing to kindly request the provision of a microwave for my apartment 10…"
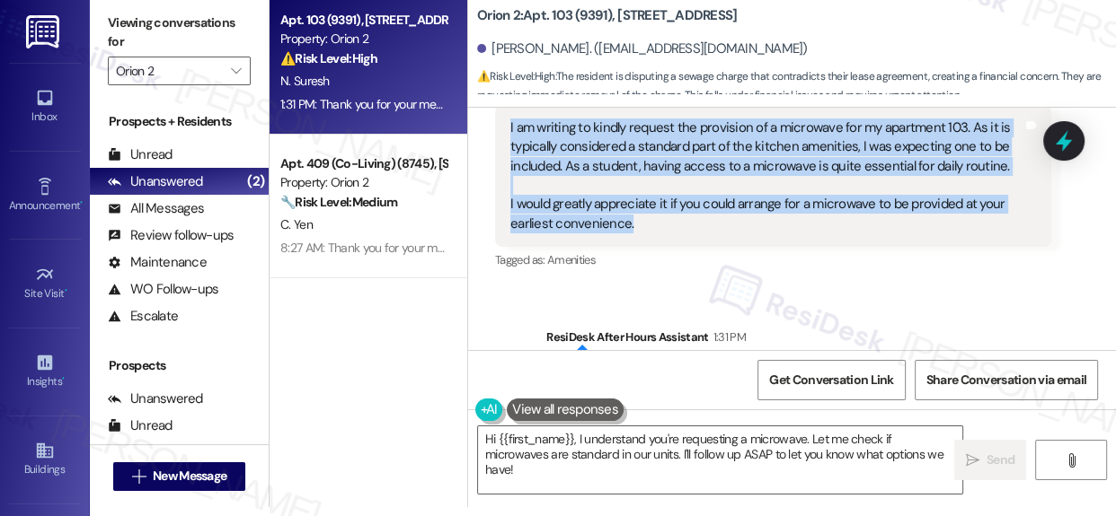
scroll to position [3162, 0]
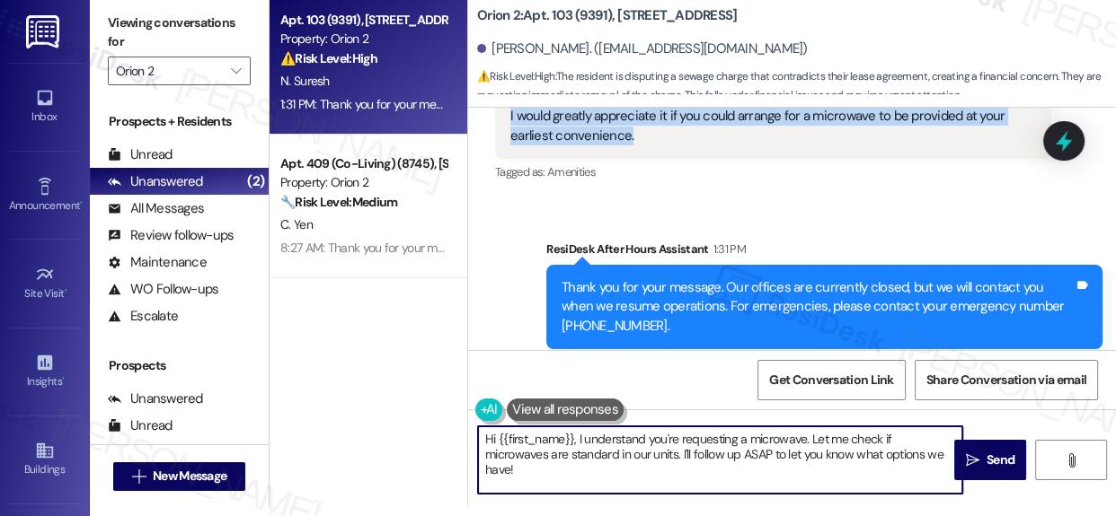
click at [607, 453] on textarea "Hi {{first_name}}, I understand you're requesting a microwave. Let me check if …" at bounding box center [720, 460] width 484 height 67
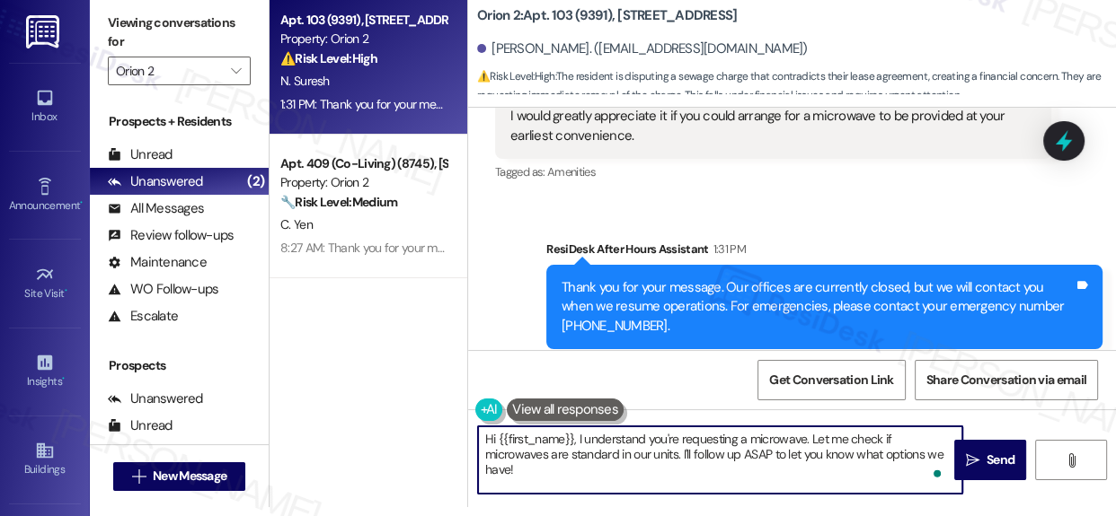
drag, startPoint x: 577, startPoint y: 438, endPoint x: 601, endPoint y: 468, distance: 38.3
click at [601, 468] on textarea "Hi {{first_name}}, I understand you're requesting a microwave. Let me check if …" at bounding box center [720, 460] width 484 height 67
paste textarea "Thanks for reaching out! I’ll go ahead and create a request for a microwave for…"
type textarea "Hi {{first_name}}, Thanks for reaching out! I’ll go ahead and create a request …"
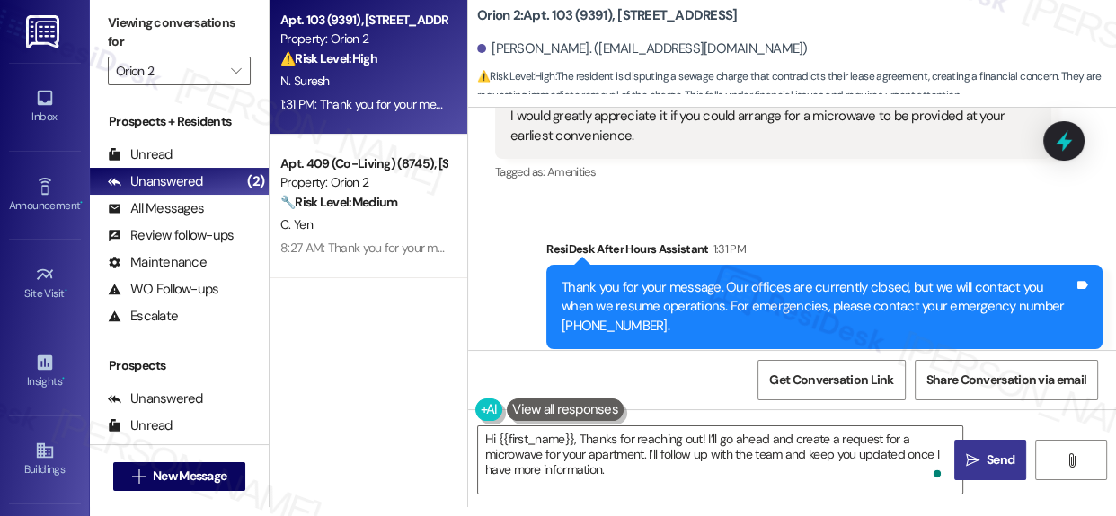
click at [986, 451] on span "Send" at bounding box center [1000, 460] width 28 height 19
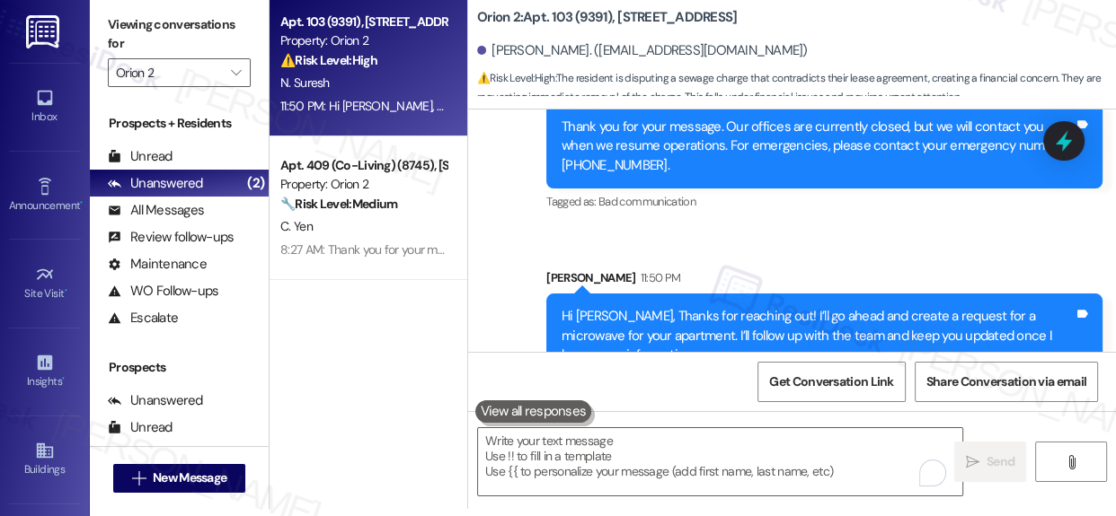
scroll to position [9, 0]
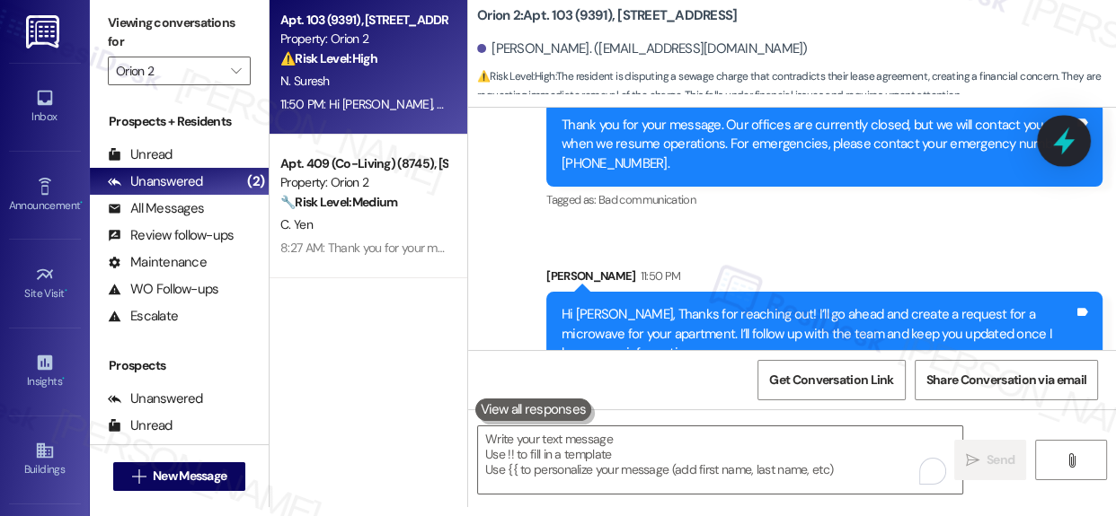
click at [1063, 144] on icon at bounding box center [1064, 142] width 22 height 28
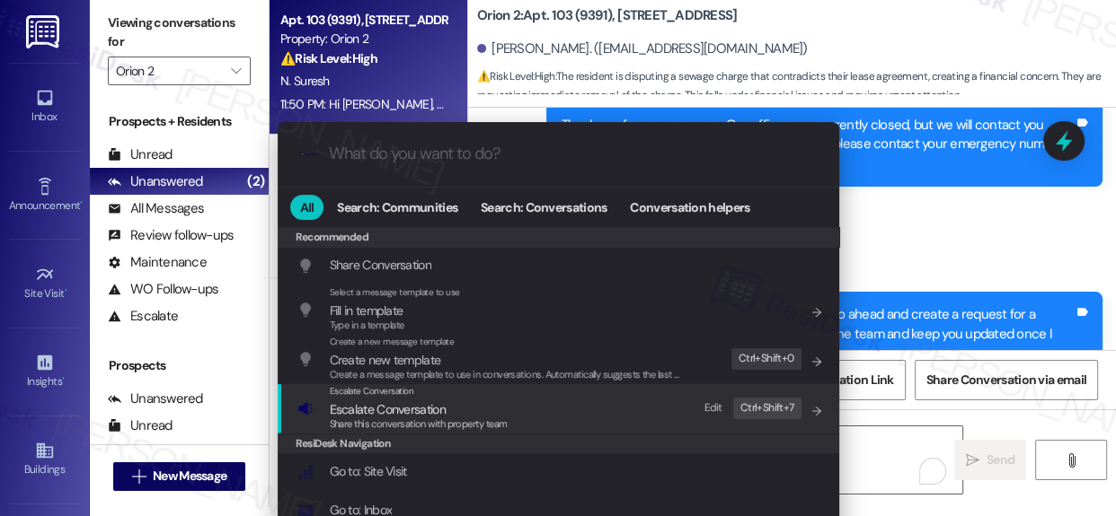
click at [374, 410] on span "Escalate Conversation" at bounding box center [388, 409] width 116 height 16
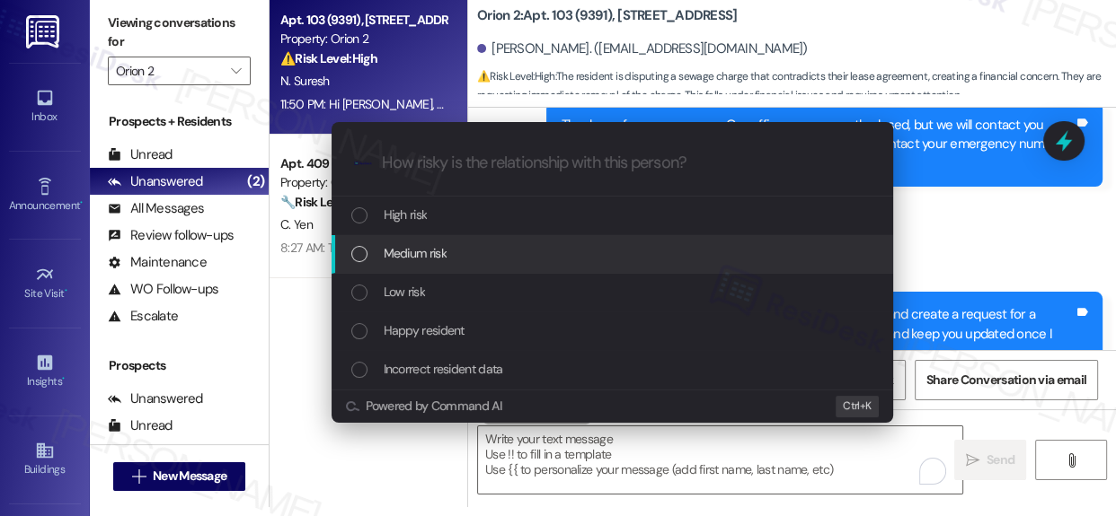
click at [355, 251] on div "List of options" at bounding box center [359, 254] width 16 height 16
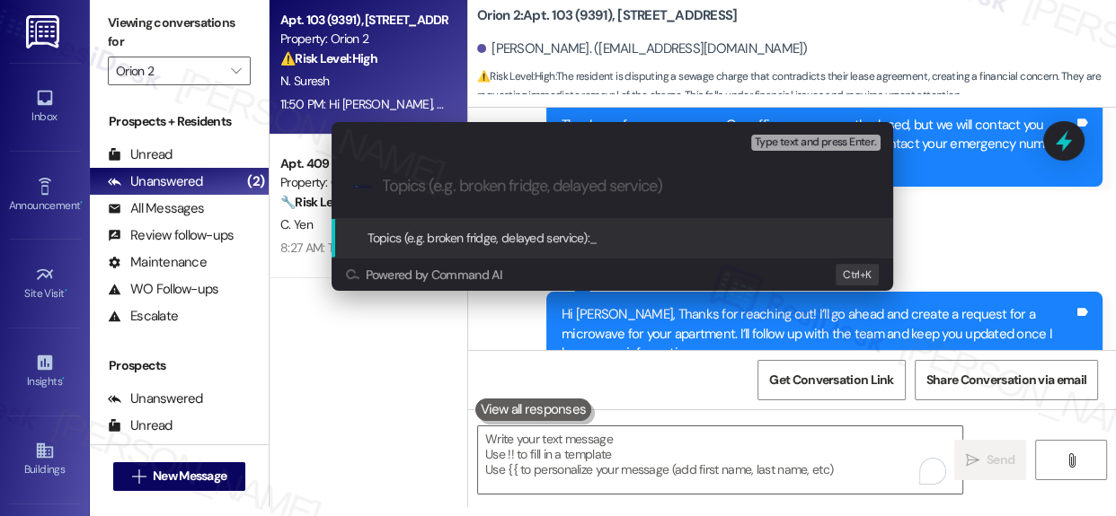
click at [381, 234] on span "Topics (e.g. broken fridge, delayed service):" at bounding box center [478, 238] width 223 height 16
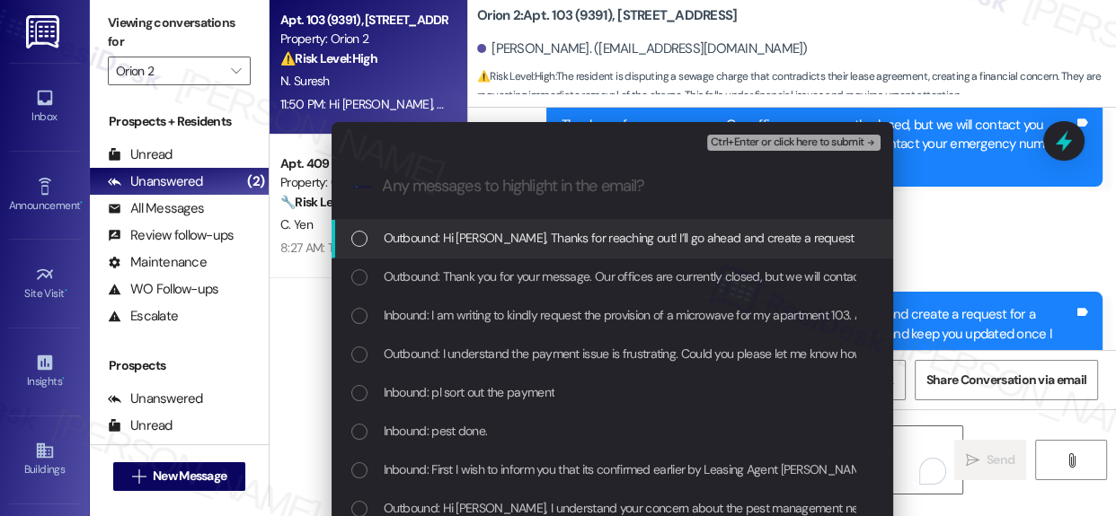
click at [457, 197] on div ".cls-1{fill:#0a055f;}.cls-2{fill:#0cc4c4;} resideskLogoBlueOrange" at bounding box center [611, 186] width 561 height 64
click at [961, 195] on div "Escalate Conversation Medium risk Any messages to highlight in the email? Ctrl+…" at bounding box center [558, 258] width 1116 height 516
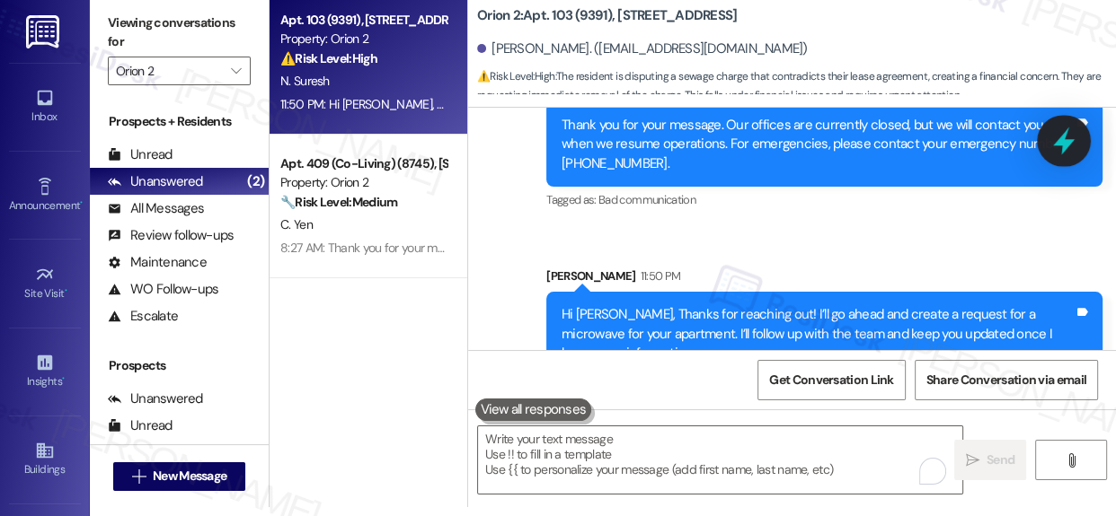
click at [1056, 143] on icon at bounding box center [1064, 142] width 22 height 28
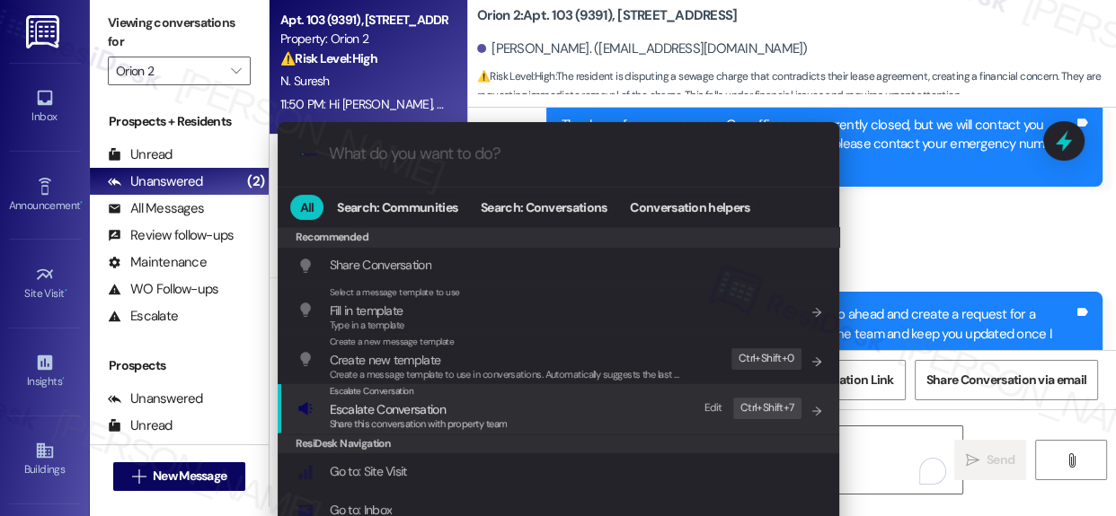
click at [360, 401] on span "Escalate Conversation" at bounding box center [388, 409] width 116 height 16
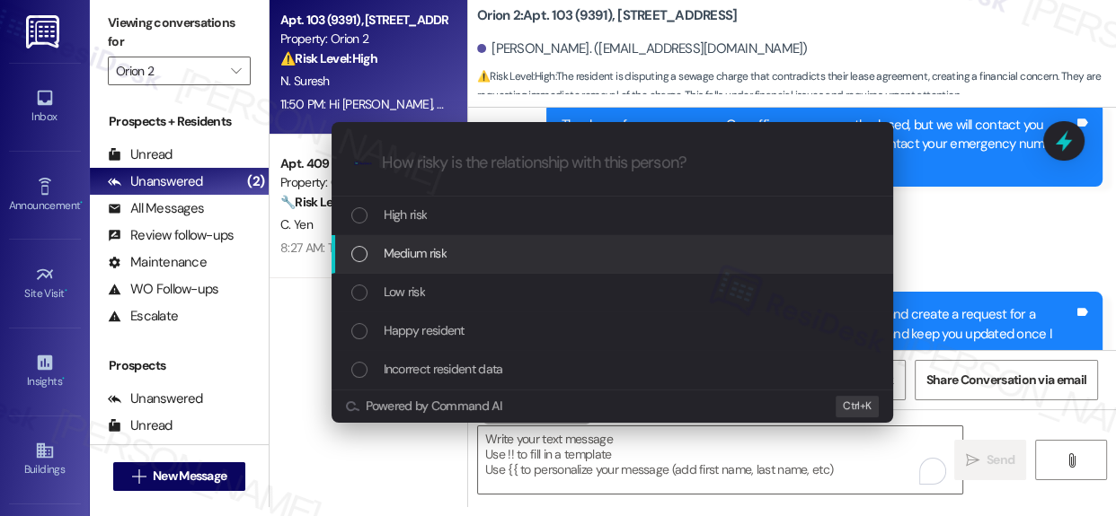
click at [435, 251] on span "Medium risk" at bounding box center [415, 253] width 63 height 20
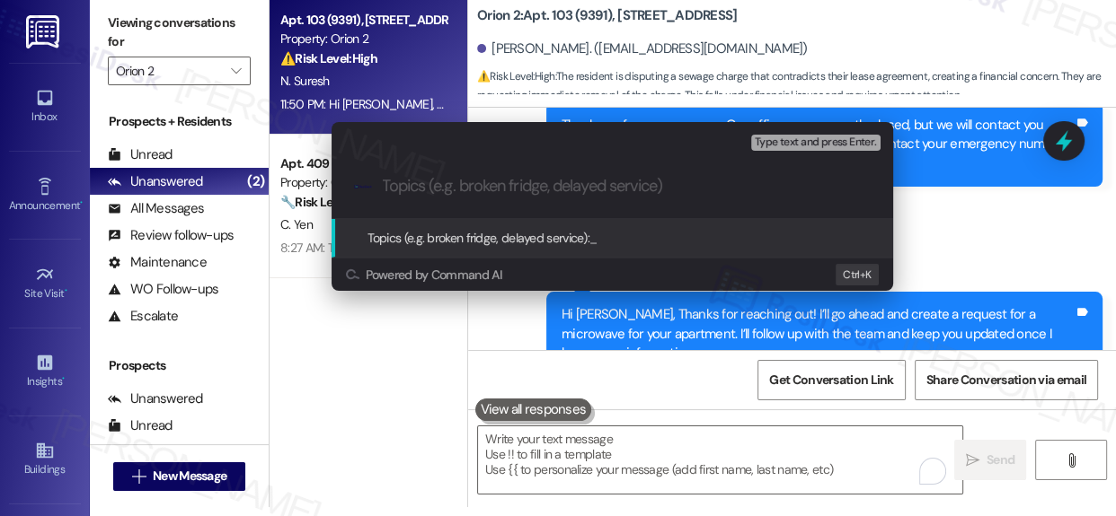
paste input "Resident Request – Microwave for Unit 103"
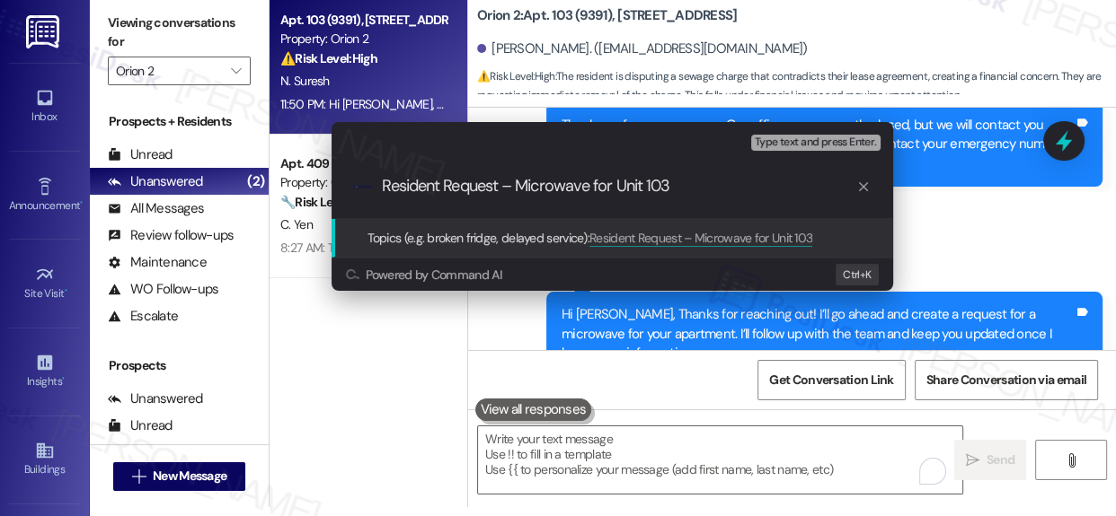
type input "Resident Request – Microwave for Unit 103"
click at [425, 234] on span "Topics (e.g. broken fridge, delayed service):" at bounding box center [478, 238] width 223 height 16
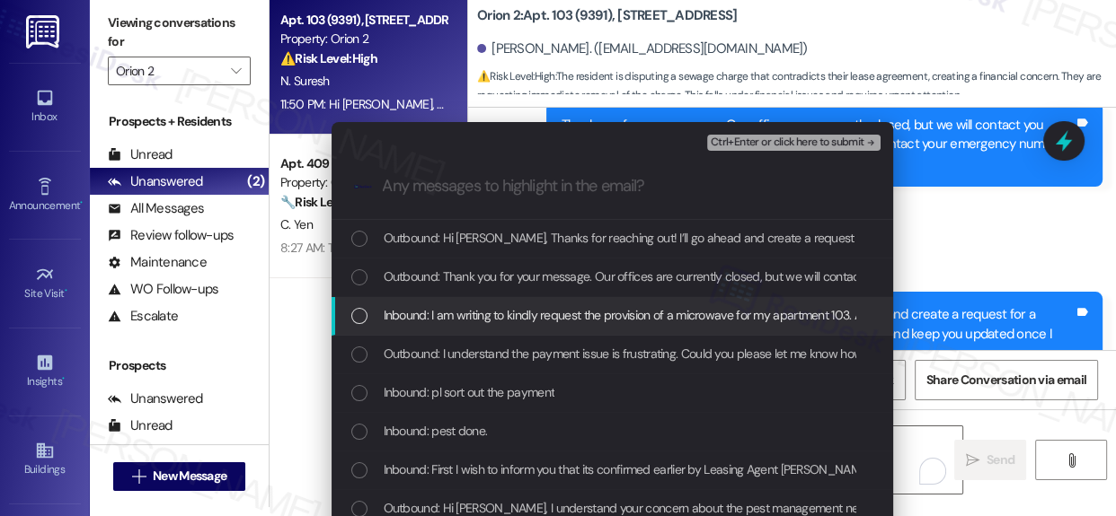
click at [359, 312] on div "List of options" at bounding box center [359, 316] width 16 height 16
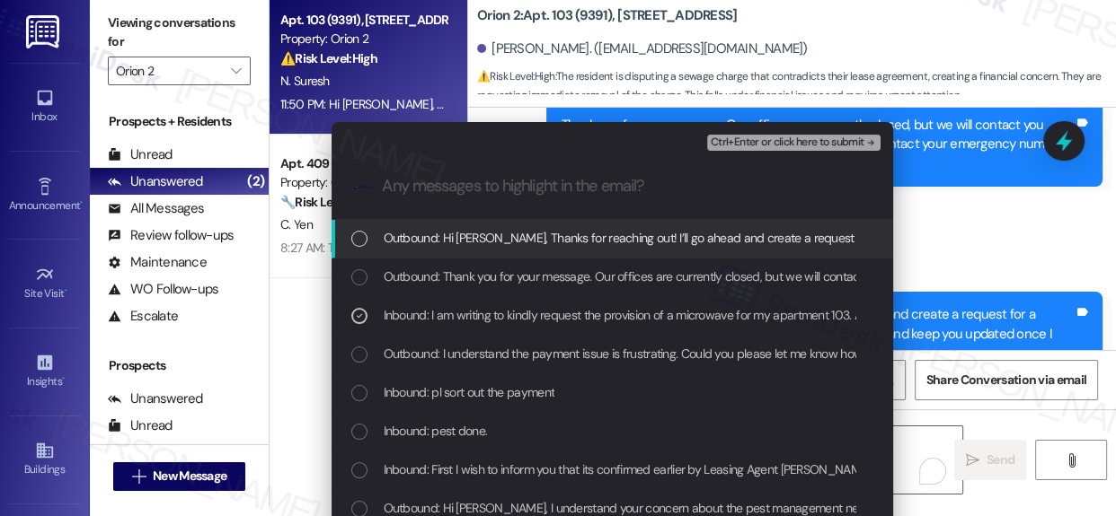
click at [789, 144] on span "Ctrl+Enter or click here to submit" at bounding box center [787, 143] width 154 height 13
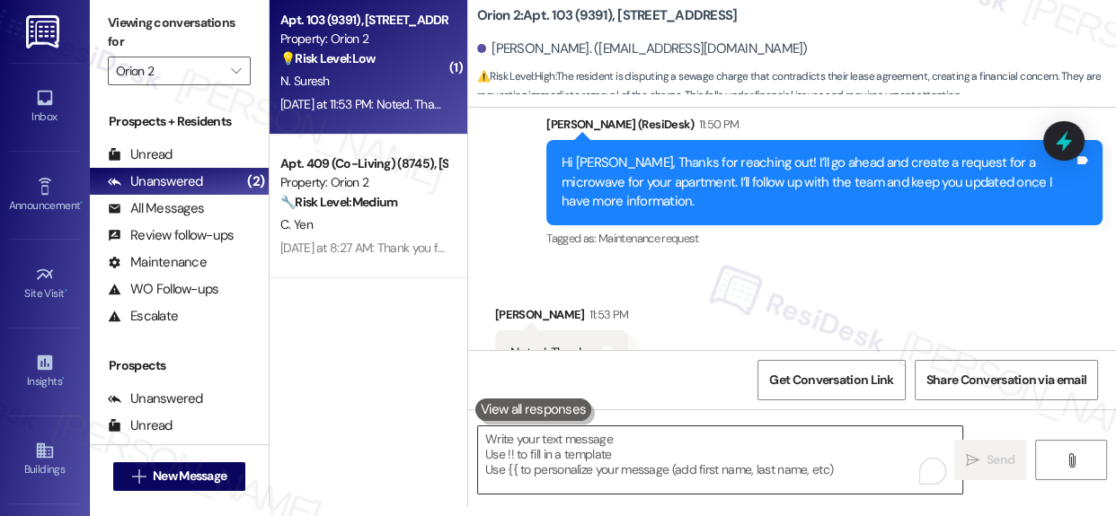
click at [647, 464] on textarea "To enrich screen reader interactions, please activate Accessibility in Grammarl…" at bounding box center [720, 460] width 484 height 67
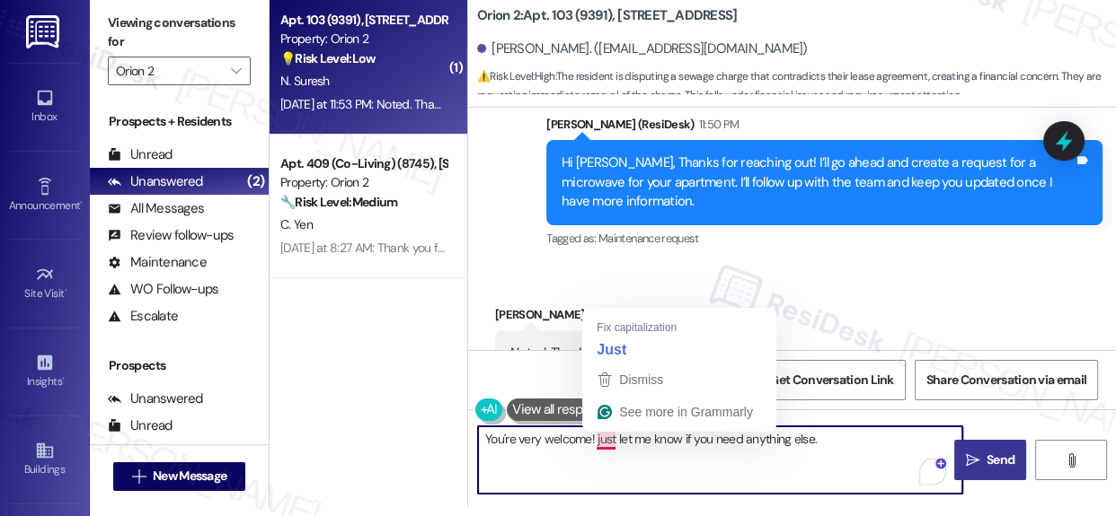
click at [604, 441] on textarea "You're very welcome! just let me know if you need anything else." at bounding box center [720, 460] width 484 height 67
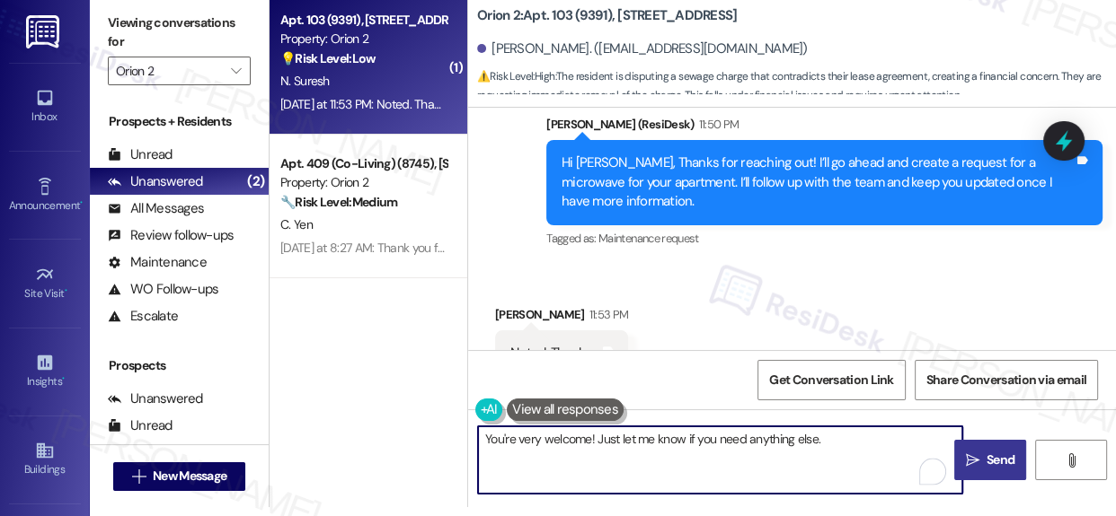
type textarea "You're very welcome! Just let me know if you need anything else."
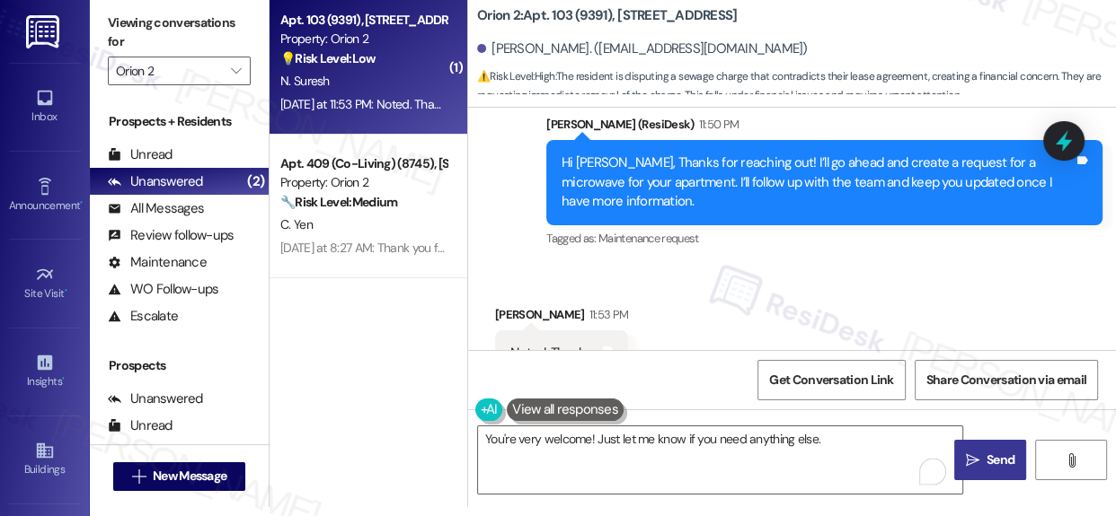
click at [983, 466] on span "Send" at bounding box center [1000, 460] width 35 height 19
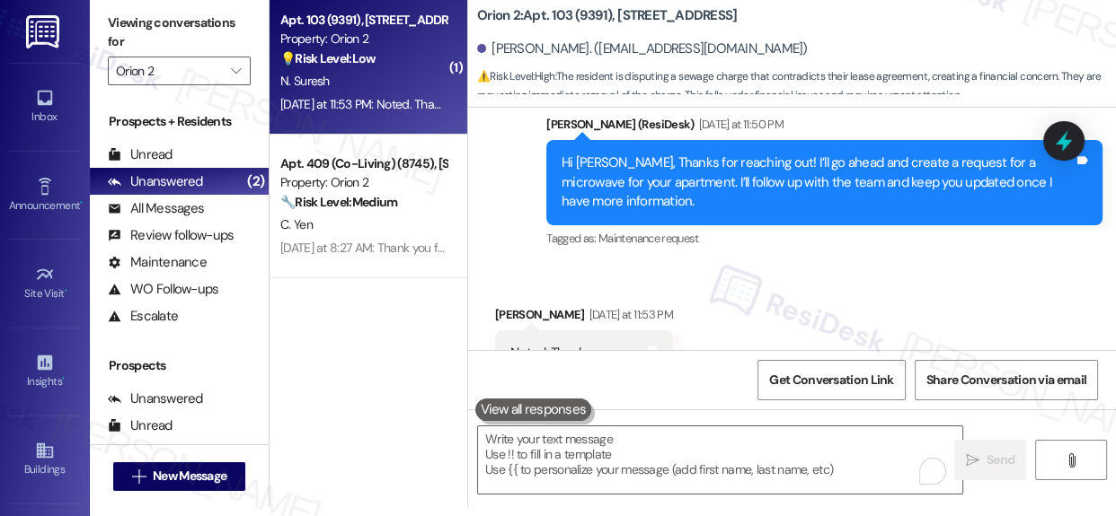
scroll to position [0, 0]
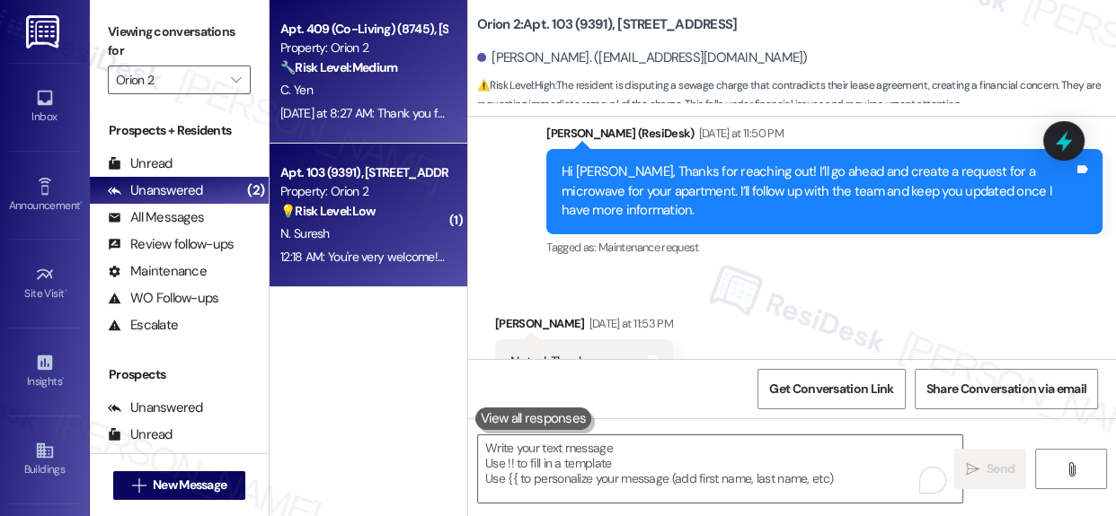
click at [360, 73] on strong "🔧 Risk Level: Medium" at bounding box center [338, 67] width 117 height 16
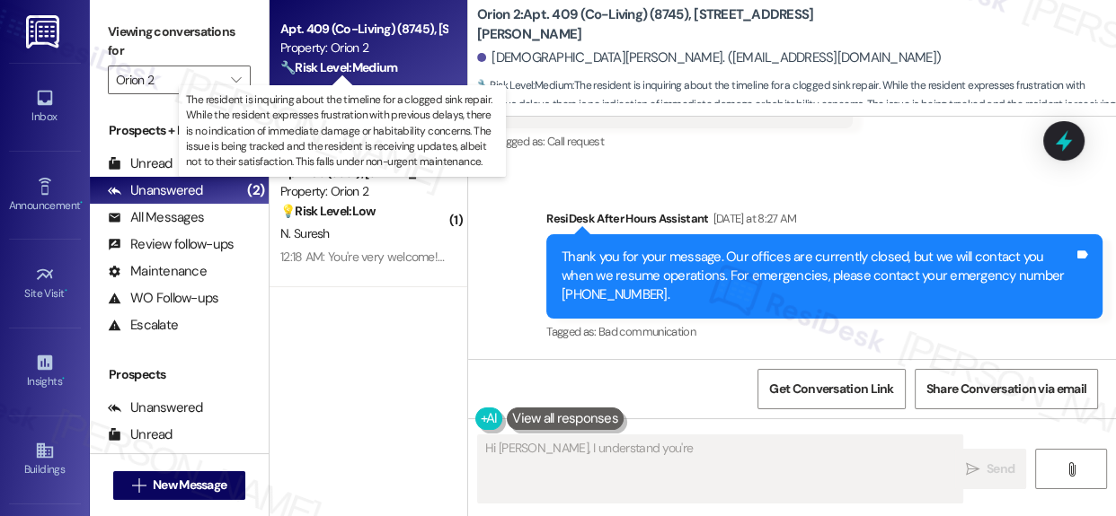
scroll to position [2507, 0]
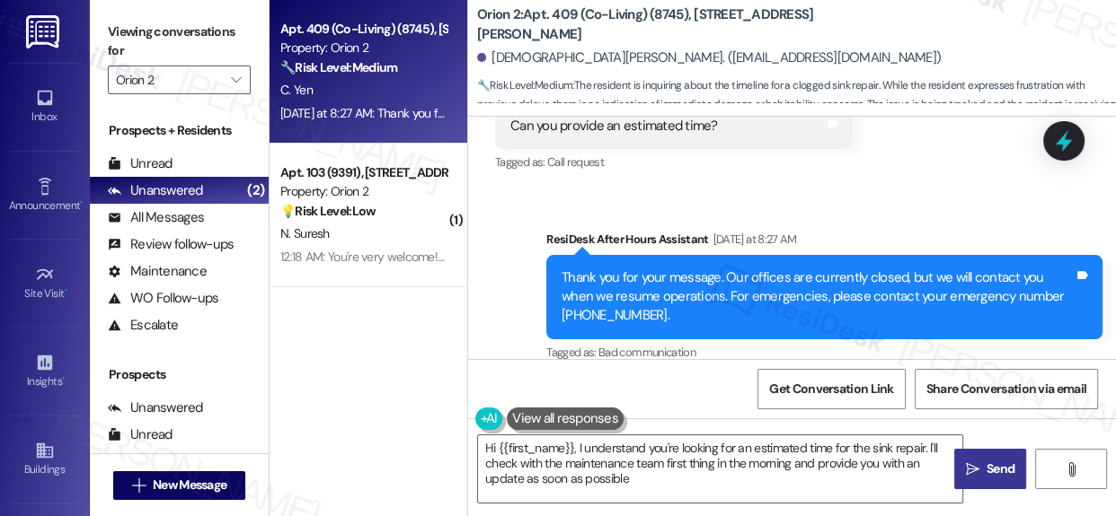
type textarea "Hi {{first_name}}, I understand you're looking for an estimated time for the si…"
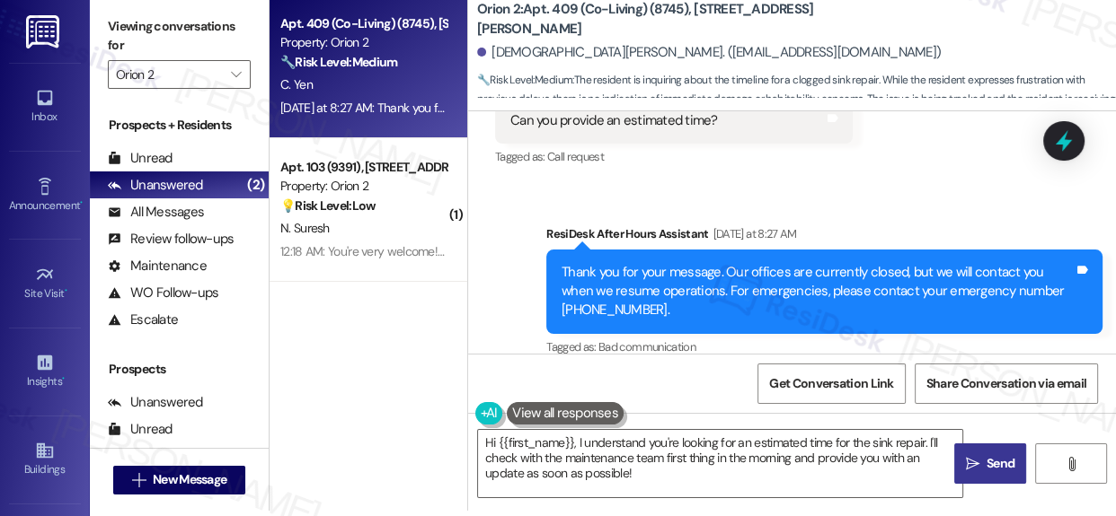
scroll to position [9, 0]
